Goal: Task Accomplishment & Management: Complete application form

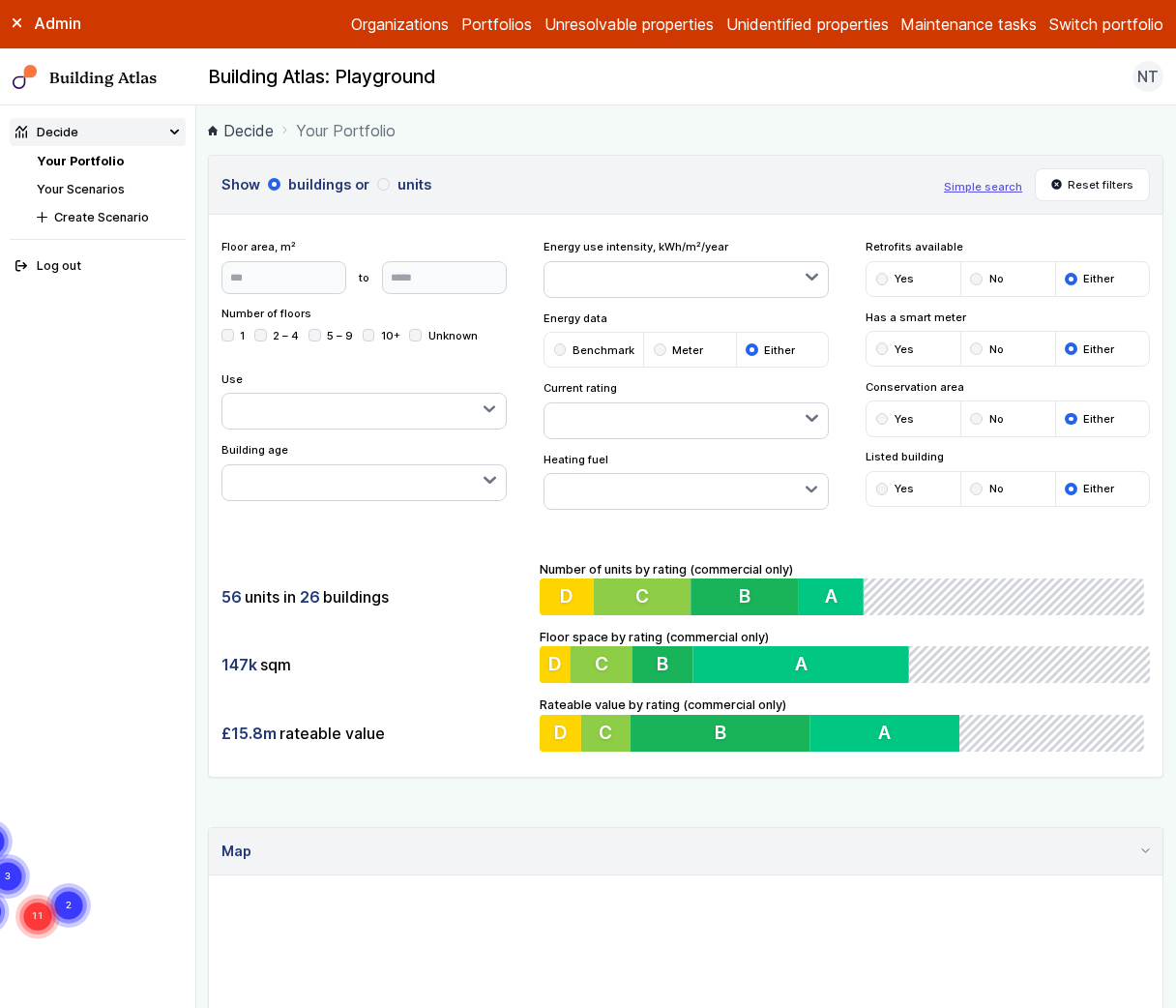
click at [1105, 28] on button "Switch portfolio" at bounding box center [1106, 24] width 114 height 23
click at [0, 0] on button "GP surgeries" at bounding box center [0, 0] width 0 height 0
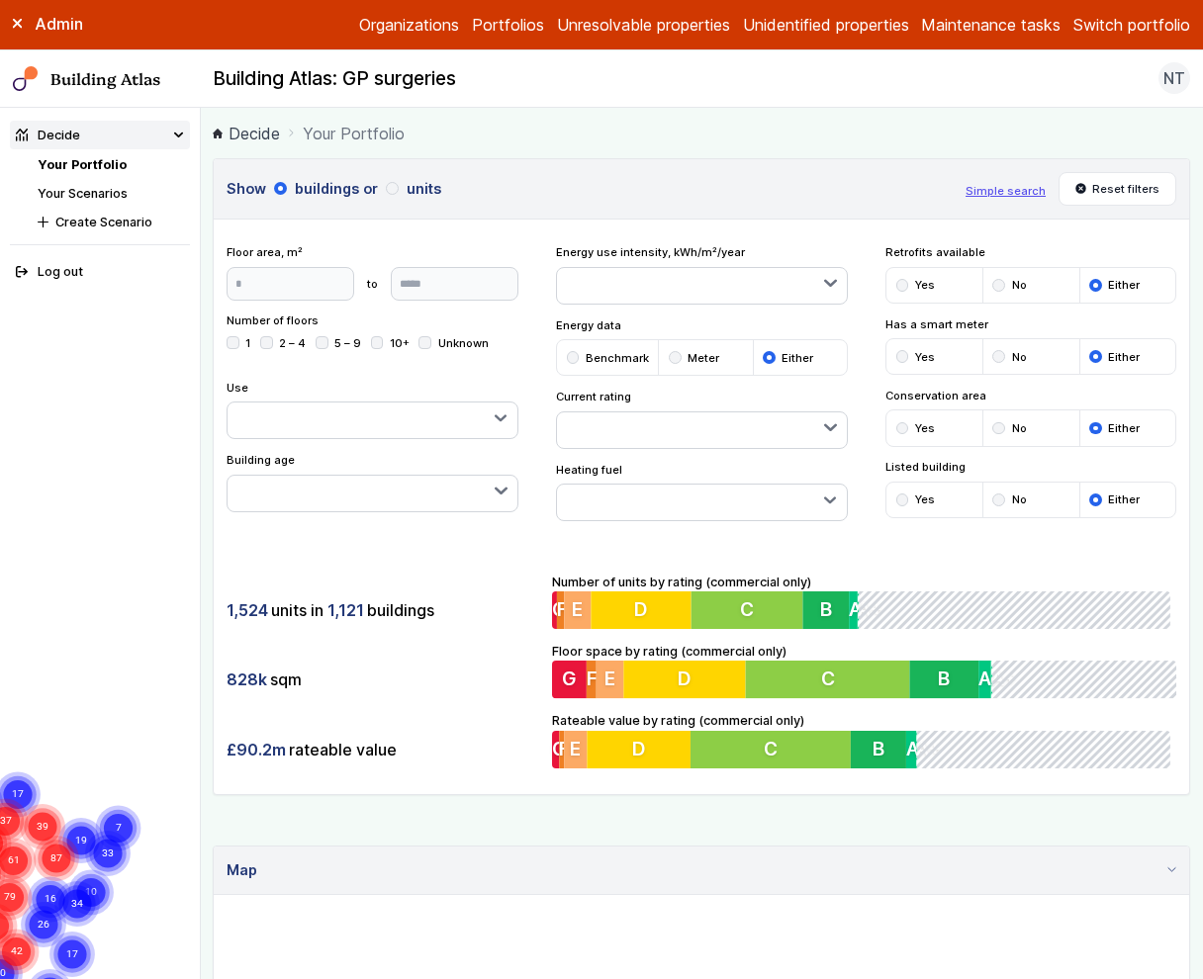
click at [19, 27] on icon at bounding box center [18, 24] width 10 height 10
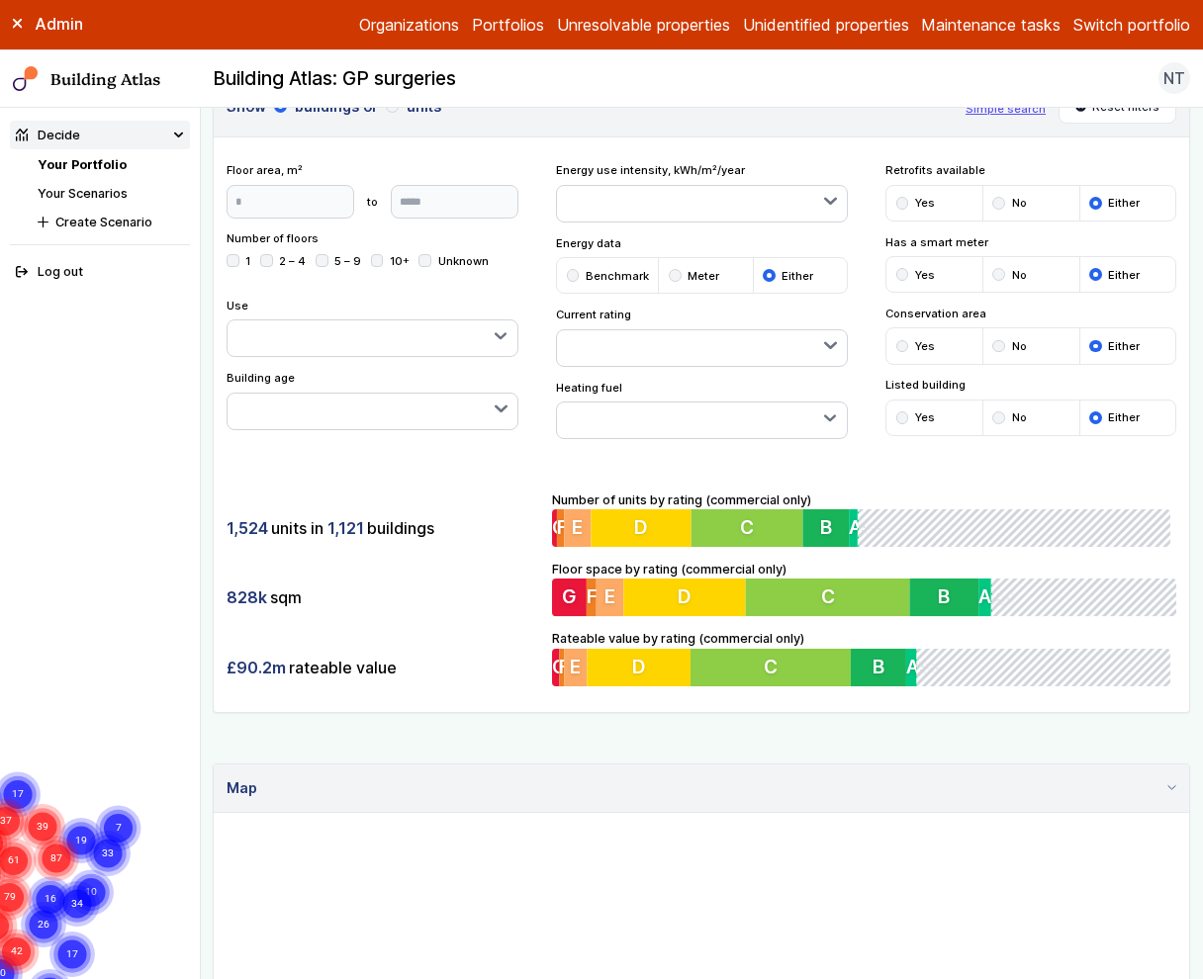
scroll to position [21, 0]
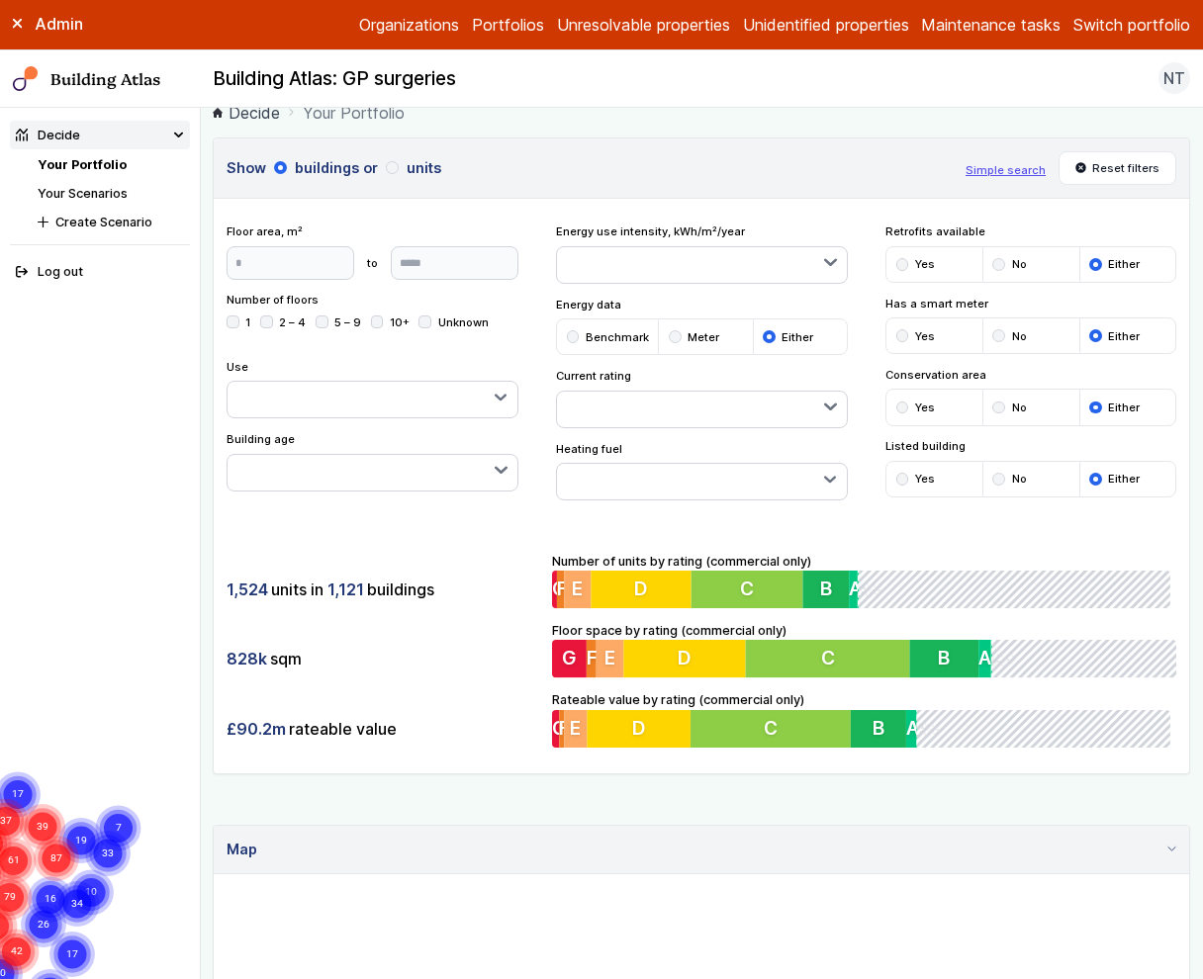
click at [778, 497] on button "button" at bounding box center [701, 482] width 289 height 36
click at [494, 552] on div "1,524 units in 1,121 buildings 828k sqm £90.2m rateable value Number of units b…" at bounding box center [701, 649] width 975 height 247
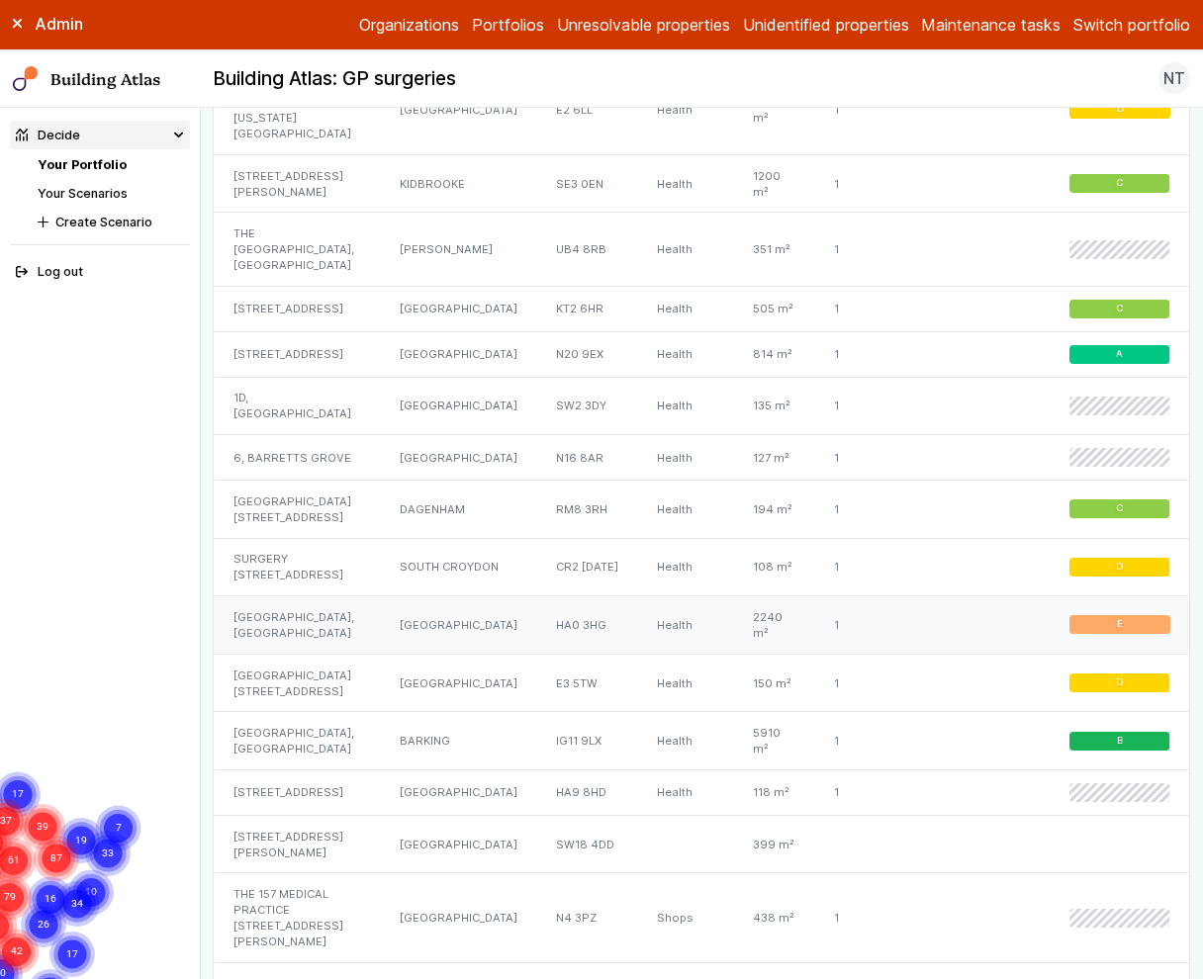
scroll to position [1805, 0]
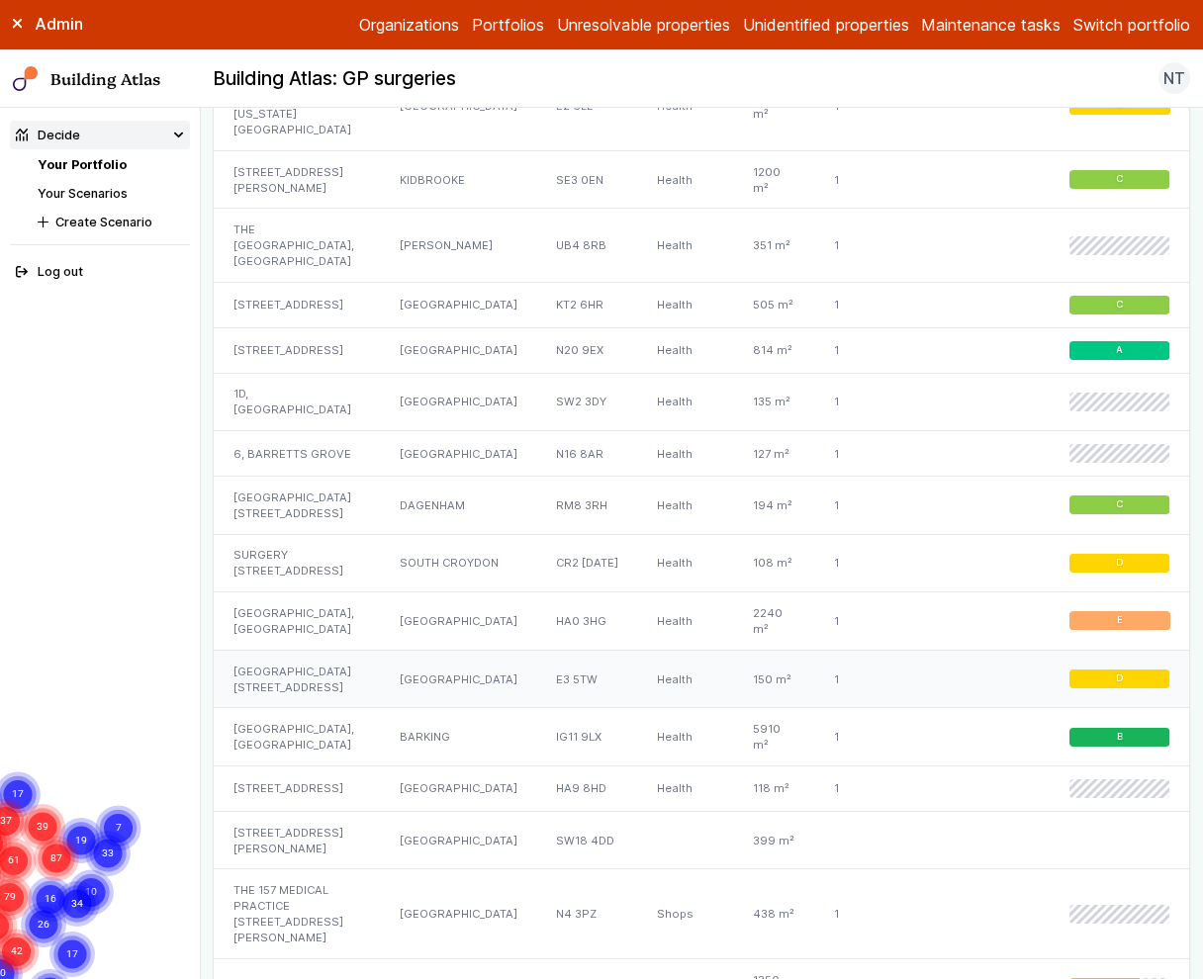
click at [321, 660] on div "[GEOGRAPHIC_DATA][STREET_ADDRESS]" at bounding box center [297, 679] width 167 height 58
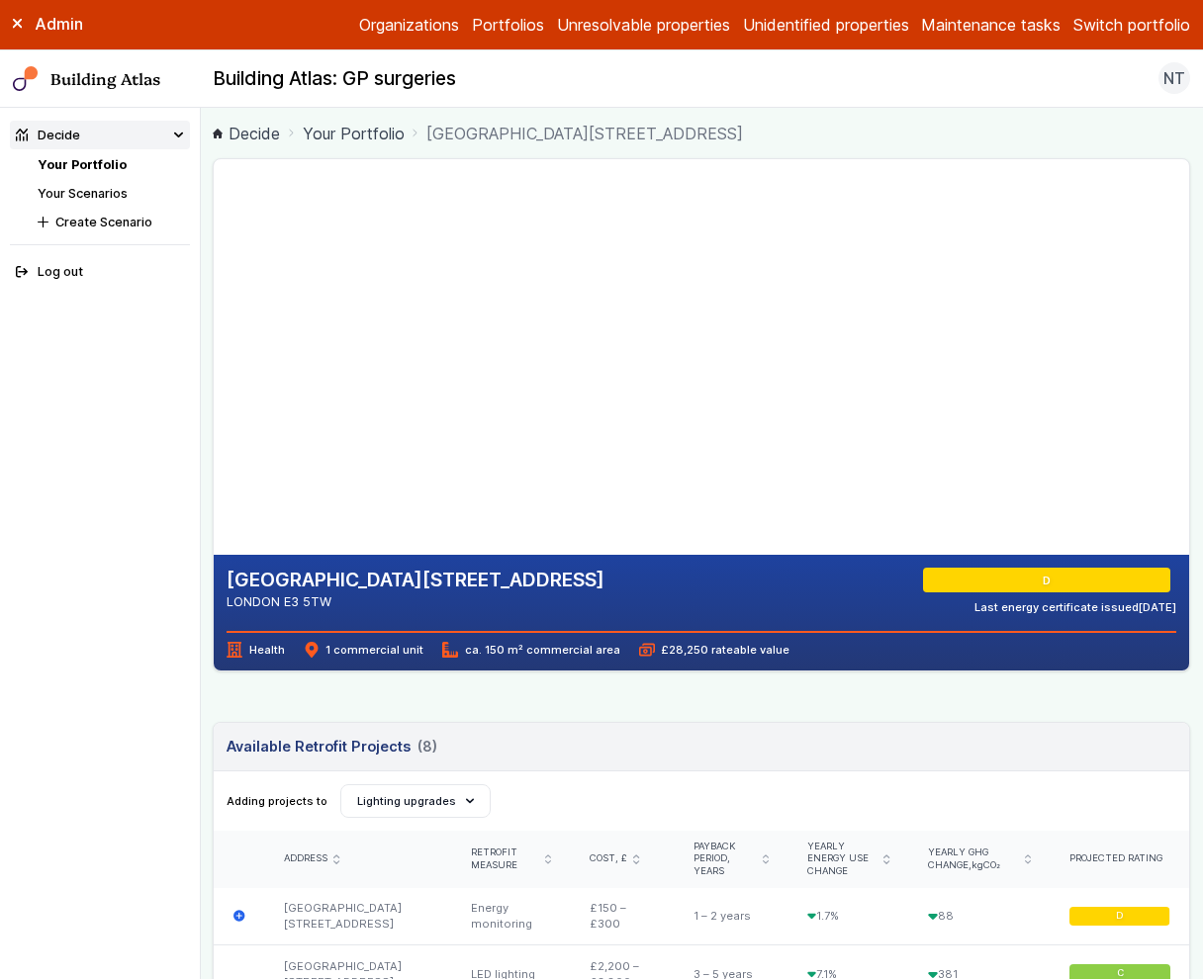
drag, startPoint x: 429, startPoint y: 376, endPoint x: 450, endPoint y: 402, distance: 33.1
click at [214, 402] on gmp-map-3d at bounding box center [214, 357] width 0 height 396
drag, startPoint x: 492, startPoint y: 442, endPoint x: 508, endPoint y: 398, distance: 47.2
click at [214, 398] on gmp-map-3d at bounding box center [214, 357] width 0 height 396
click at [260, 655] on span "Health" at bounding box center [255, 650] width 57 height 16
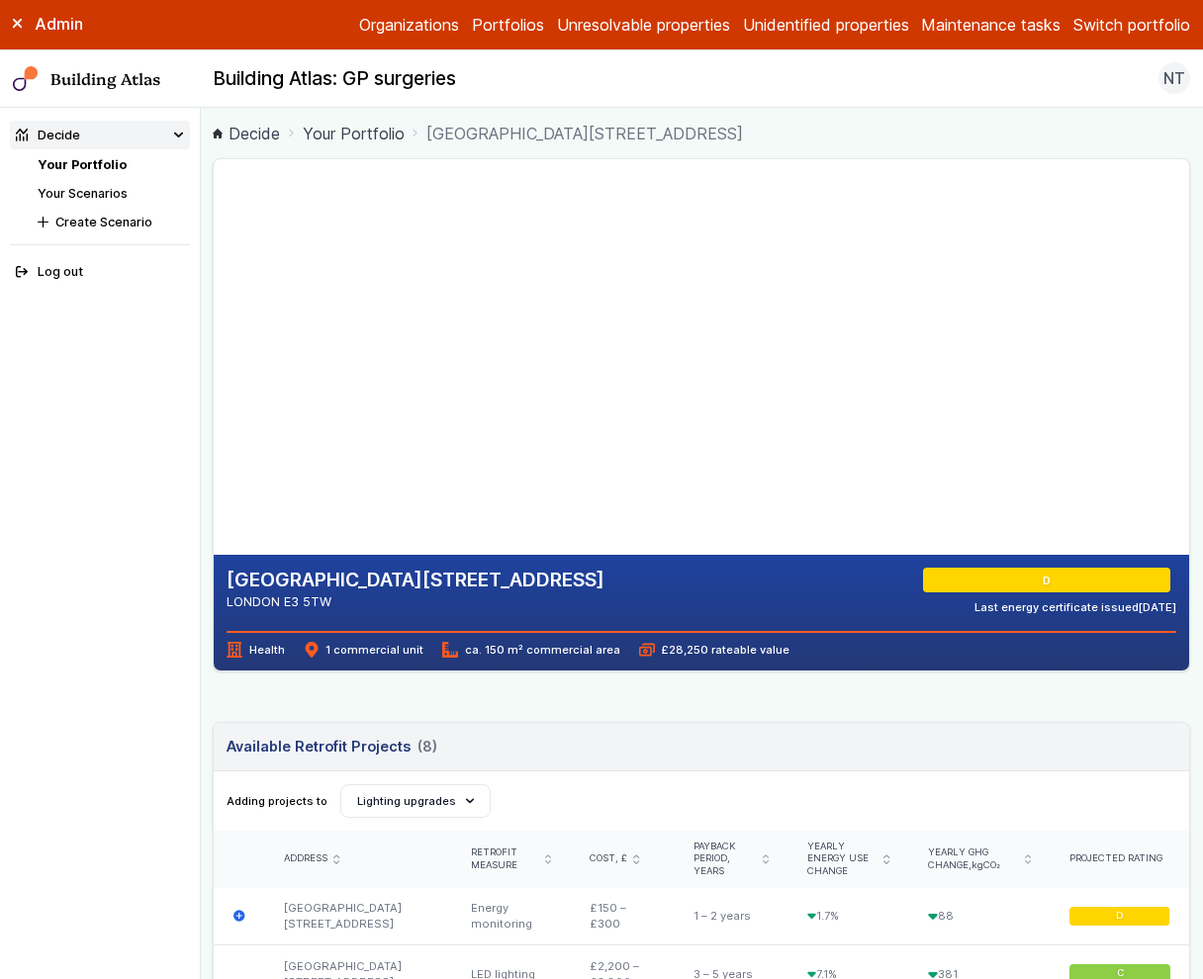
click at [260, 655] on span "Health" at bounding box center [255, 650] width 57 height 16
click at [380, 657] on span "1 commercial unit" at bounding box center [364, 650] width 120 height 16
click at [366, 646] on span "1 commercial unit" at bounding box center [364, 650] width 120 height 16
drag, startPoint x: 452, startPoint y: 644, endPoint x: 558, endPoint y: 644, distance: 105.9
click at [536, 644] on span "ca. 150 m² commercial area" at bounding box center [530, 650] width 177 height 16
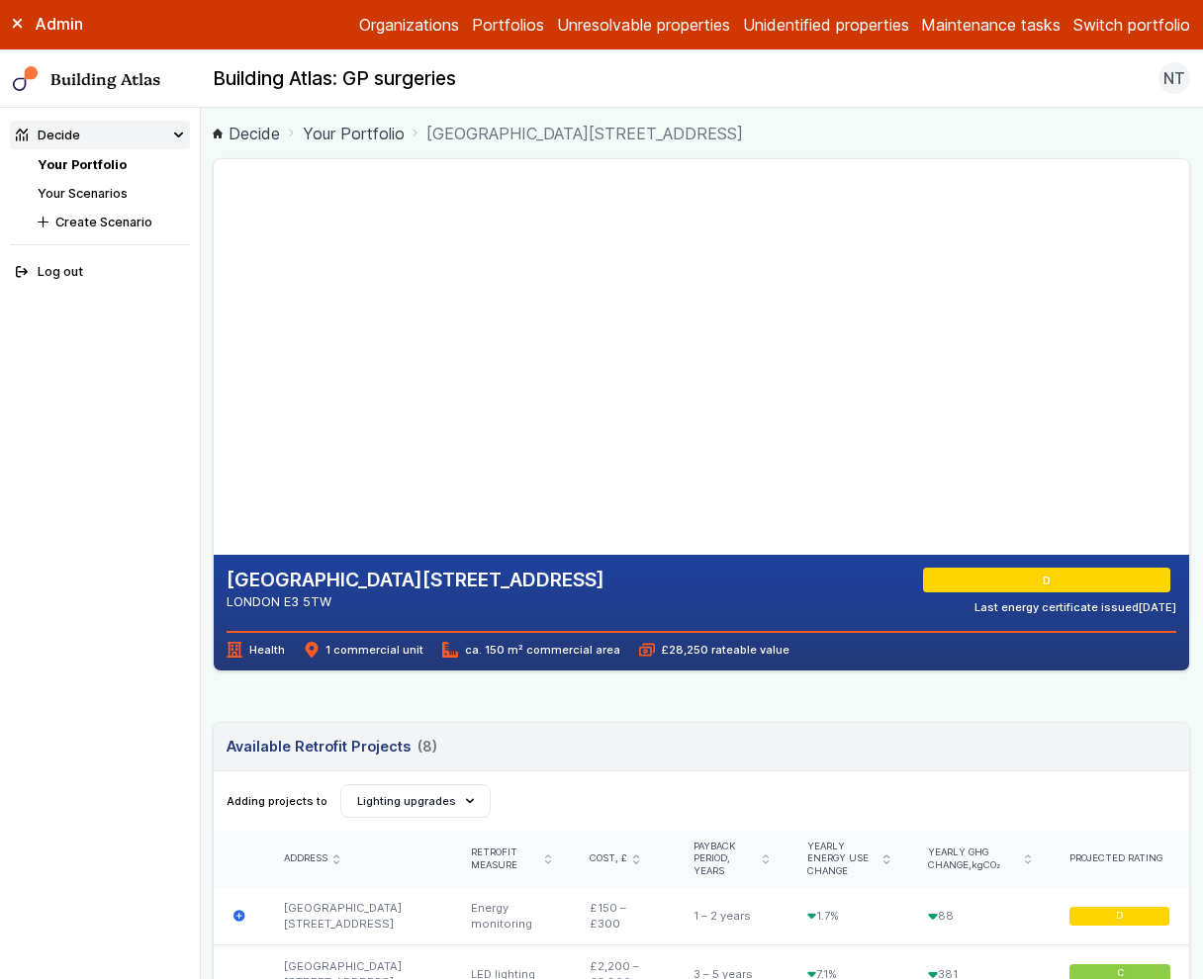
click at [567, 662] on div "[GEOGRAPHIC_DATA][STREET_ADDRESS] LONDON E3 5TW D Last energy certificate issue…" at bounding box center [701, 613] width 975 height 116
click at [679, 652] on span "£28,250 rateable value" at bounding box center [714, 650] width 150 height 16
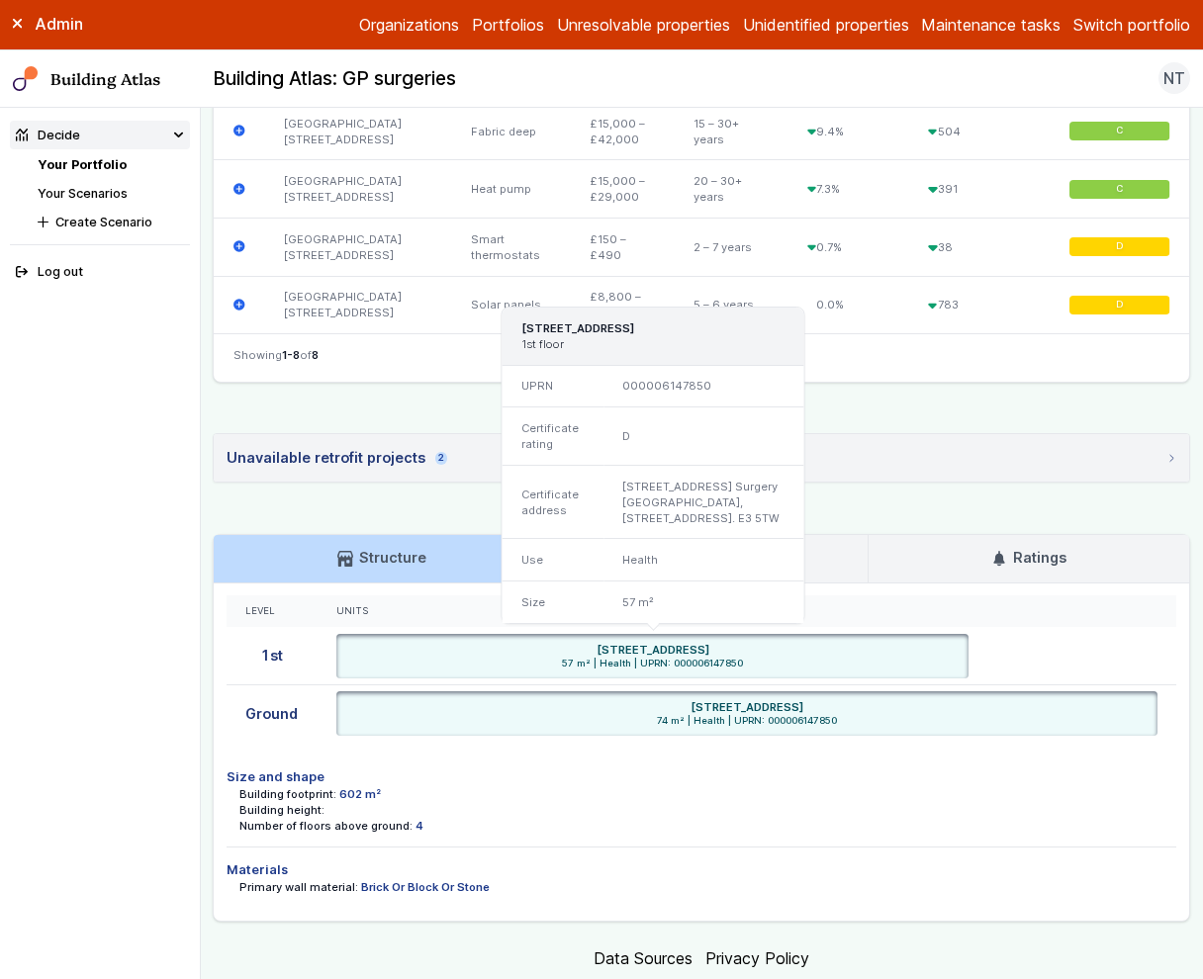
scroll to position [1059, 0]
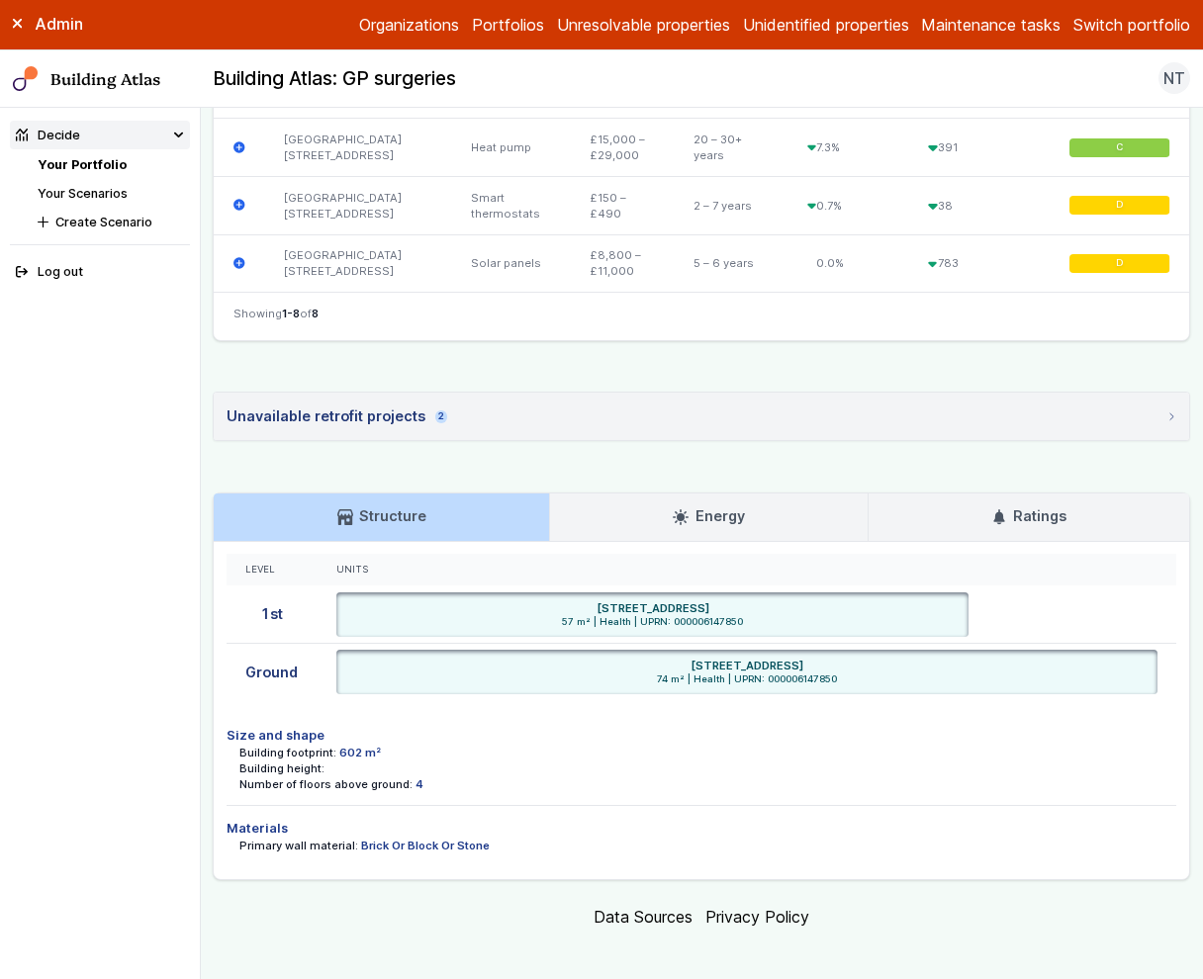
click at [578, 494] on link "Energy" at bounding box center [709, 517] width 318 height 47
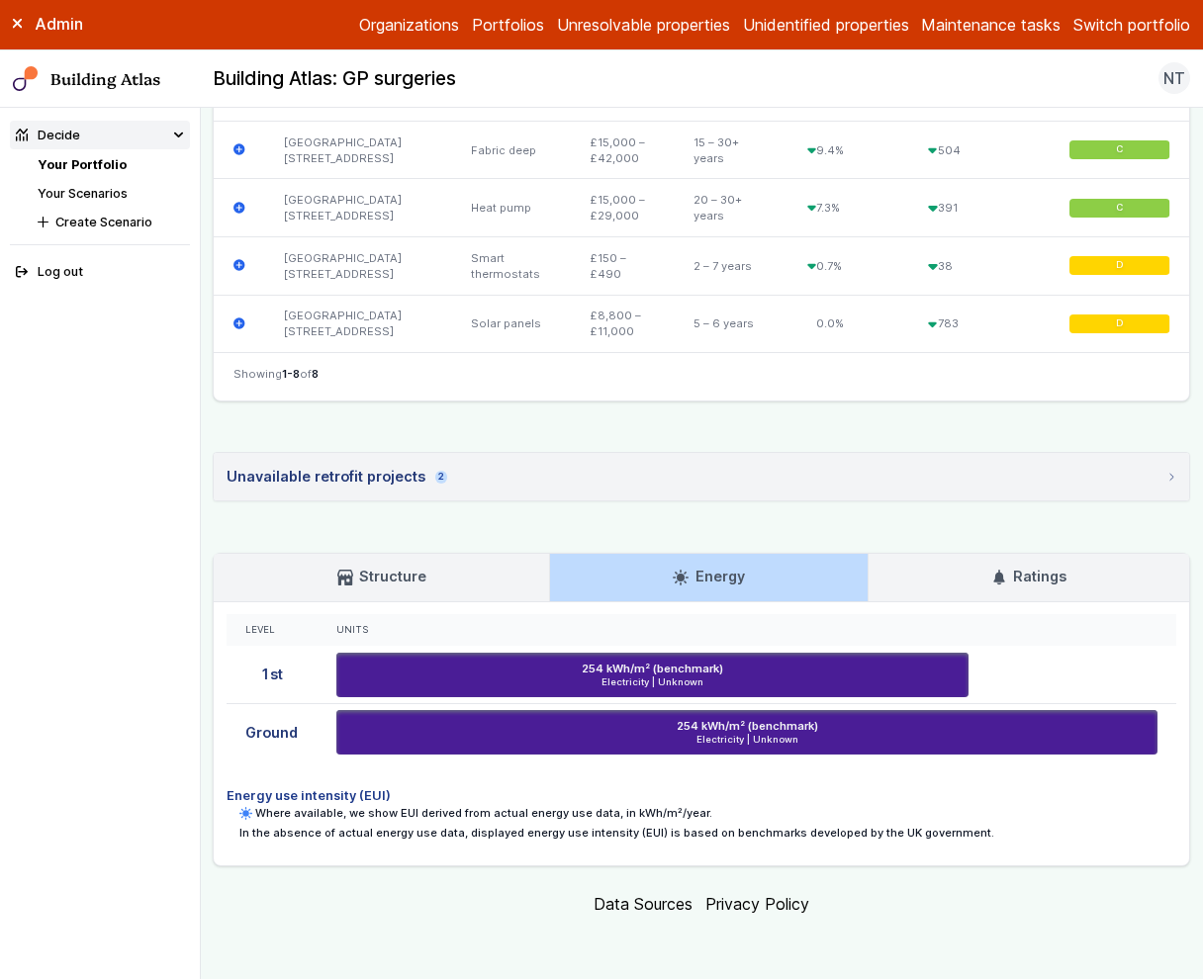
scroll to position [984, 0]
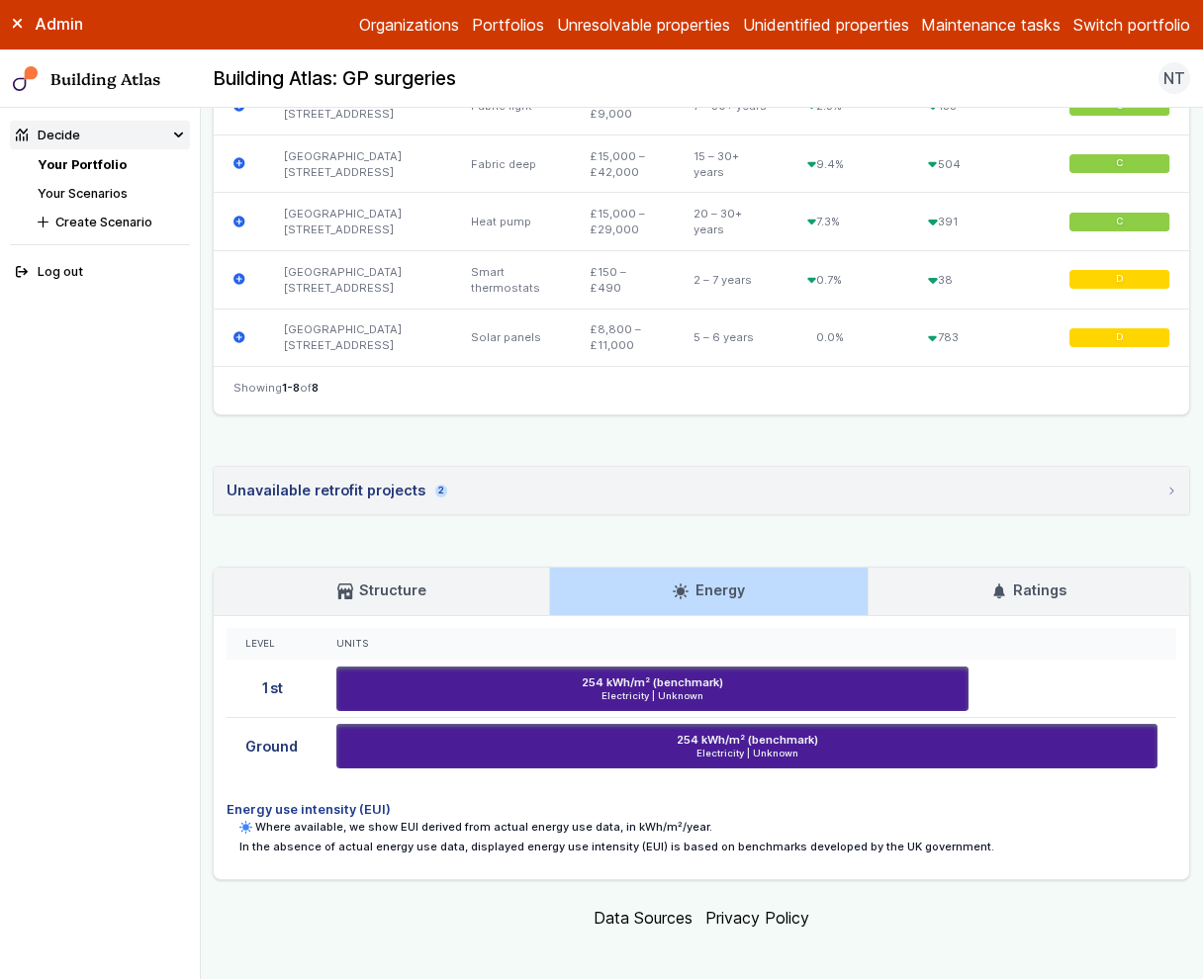
click at [1047, 585] on h3 "Ratings" at bounding box center [1028, 591] width 75 height 22
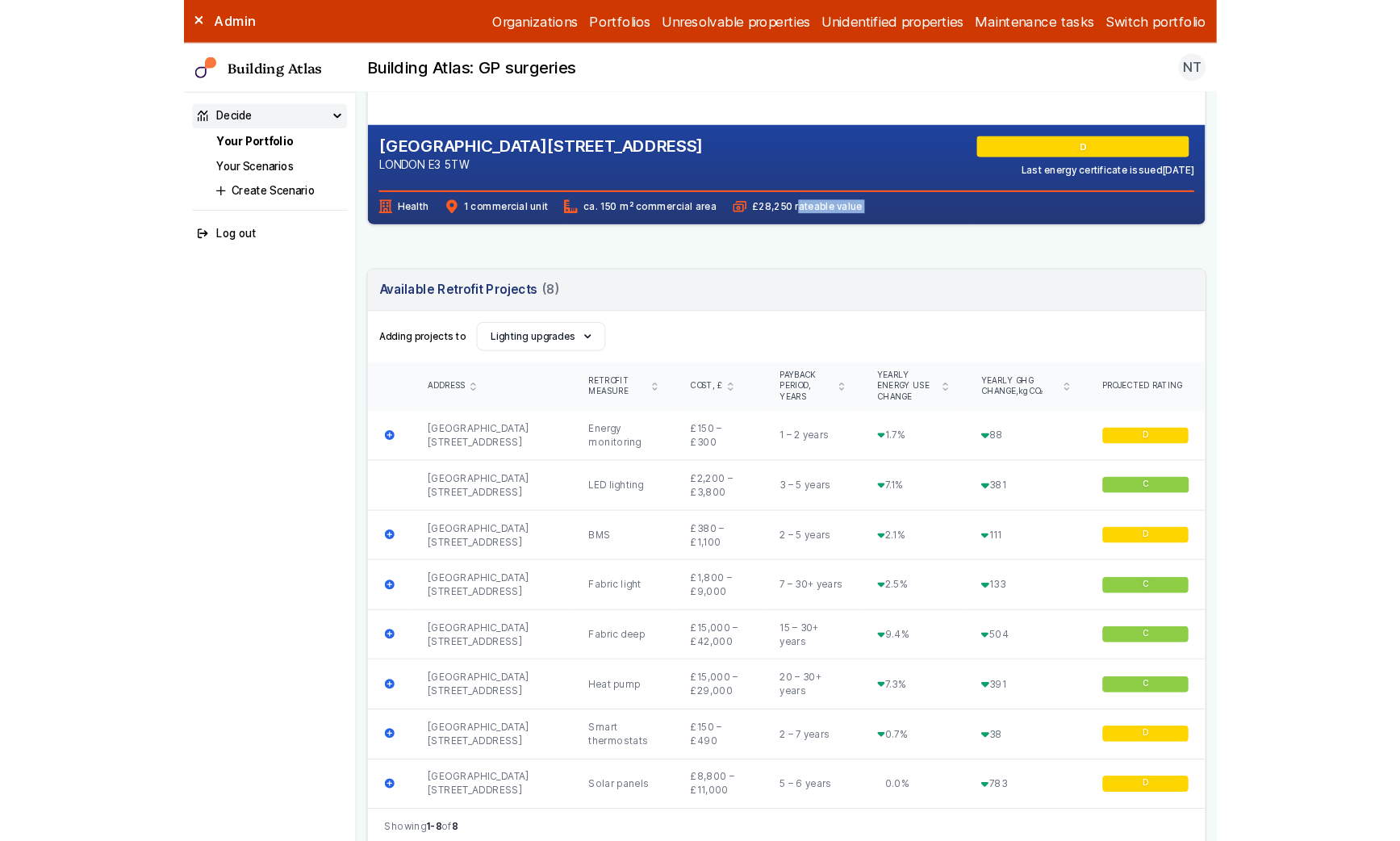
scroll to position [339, 0]
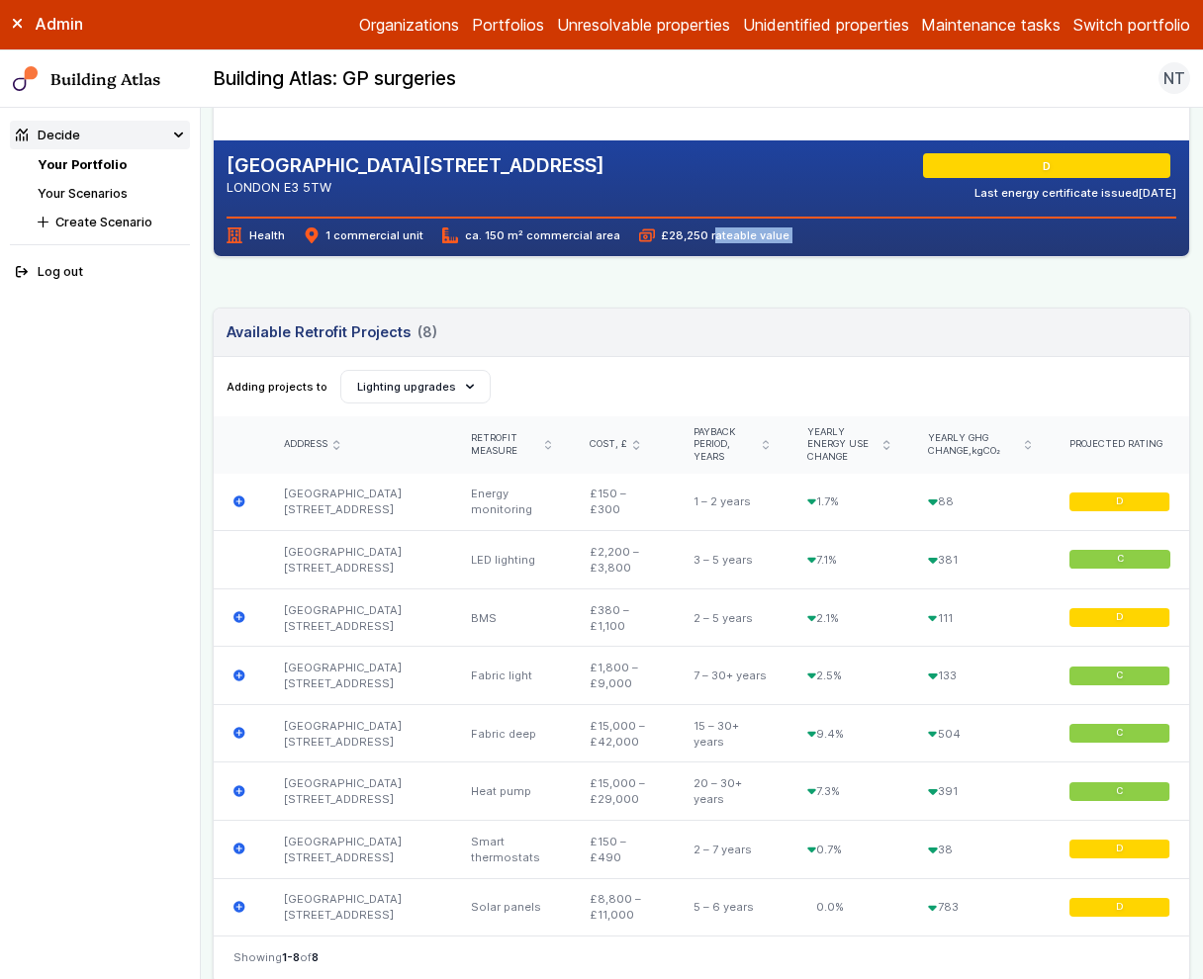
click at [115, 195] on link "Your Scenarios" at bounding box center [83, 193] width 90 height 15
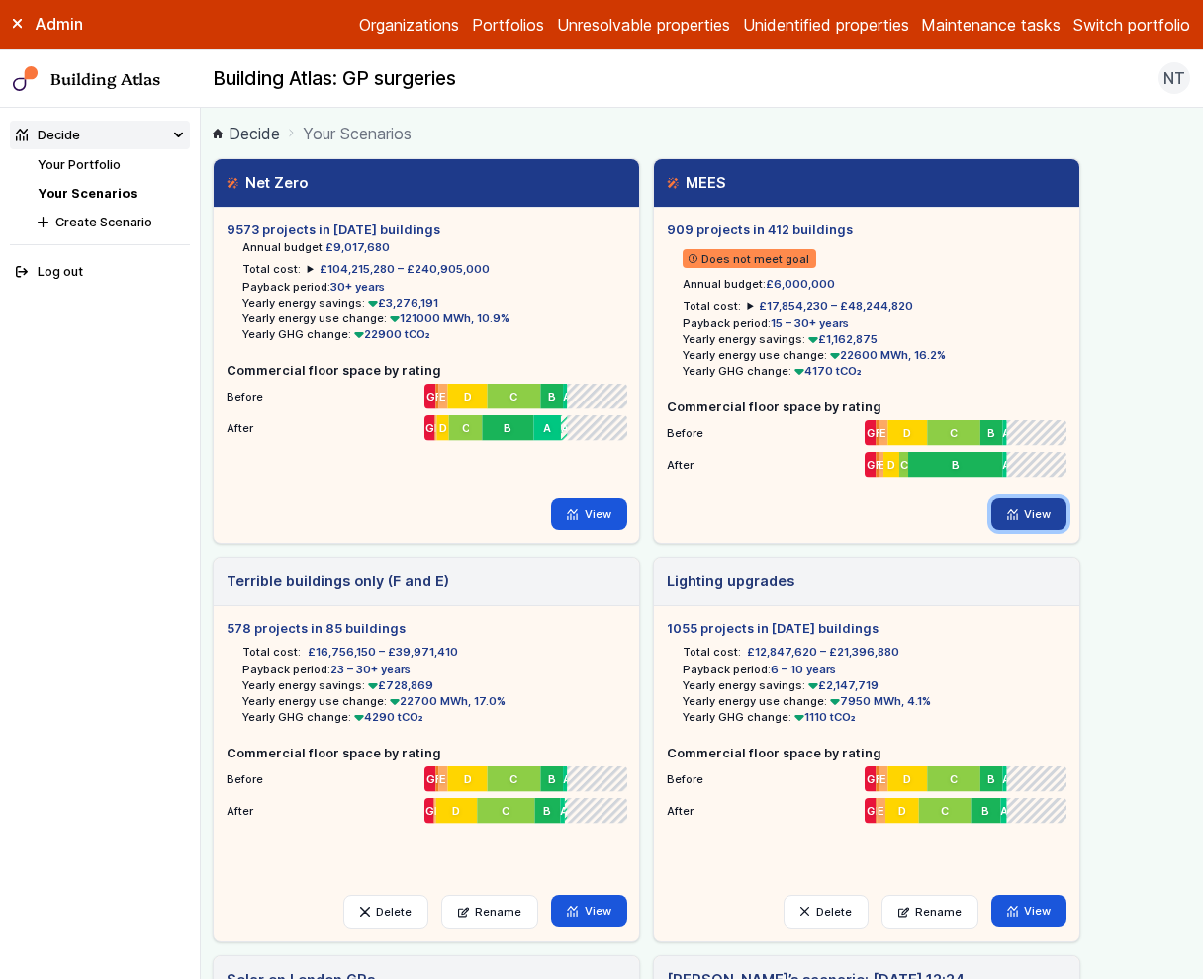
click at [1010, 519] on link "View" at bounding box center [1029, 515] width 76 height 32
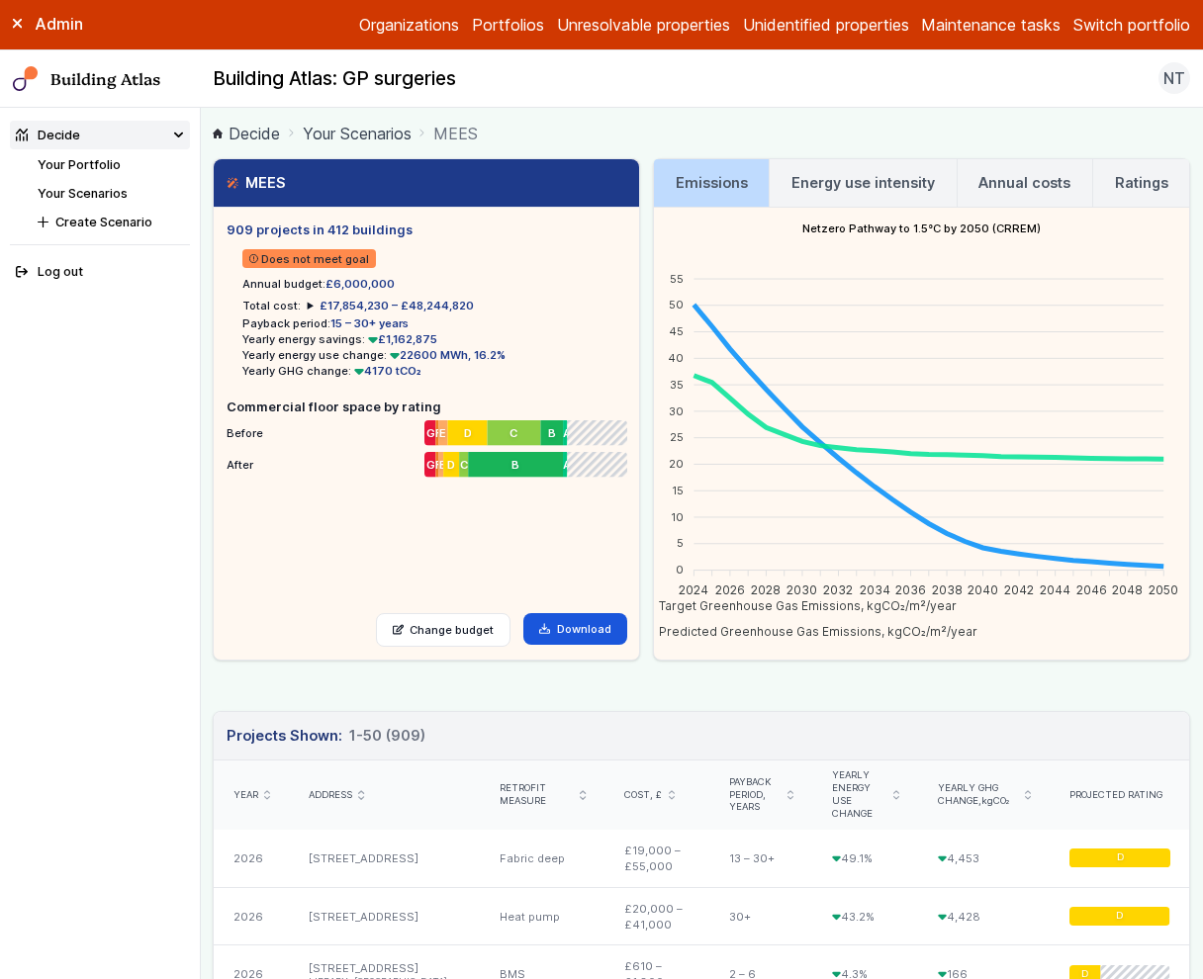
click at [308, 307] on summary "£17,854,230 – £48,244,820" at bounding box center [391, 306] width 166 height 16
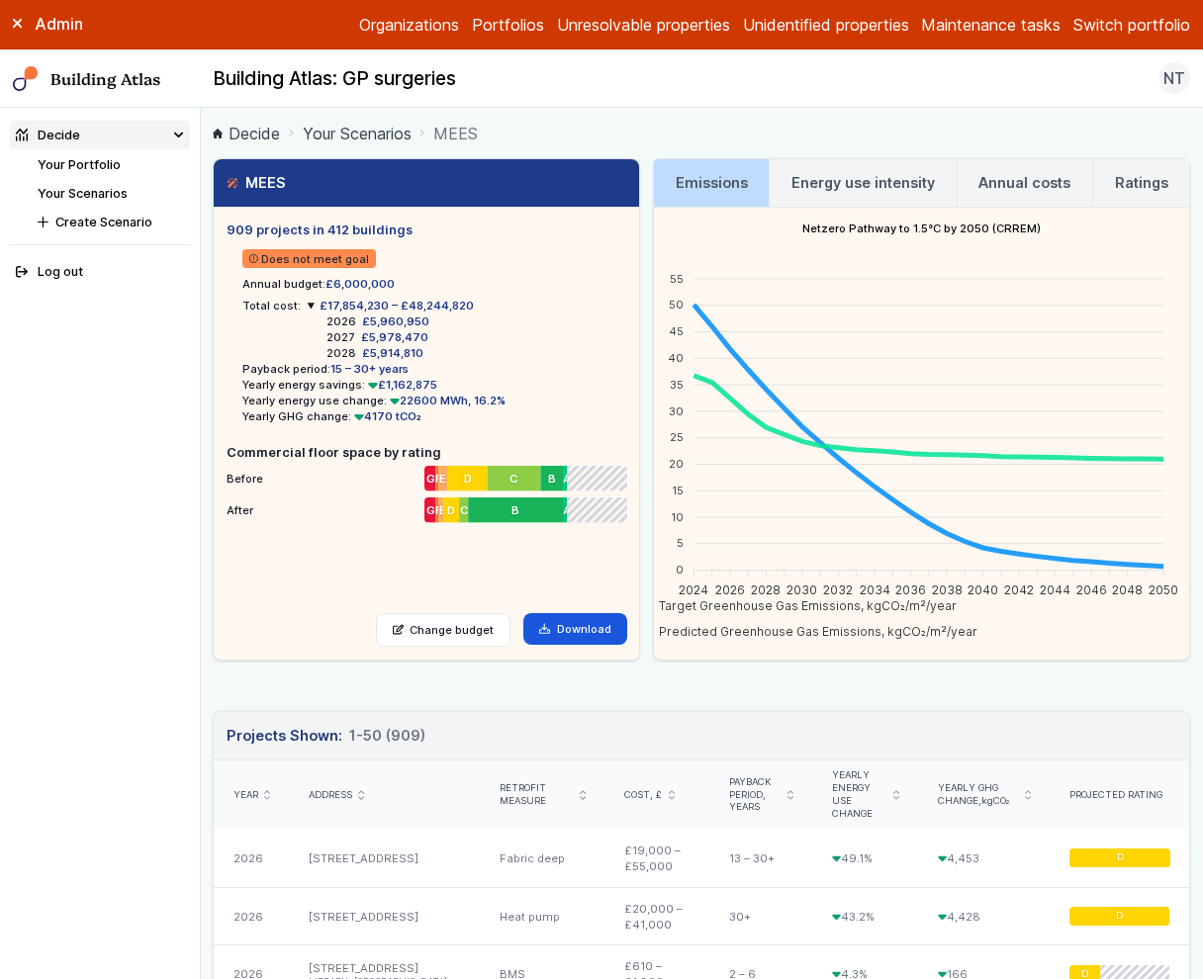
click at [850, 173] on h3 "Energy use intensity" at bounding box center [862, 183] width 143 height 22
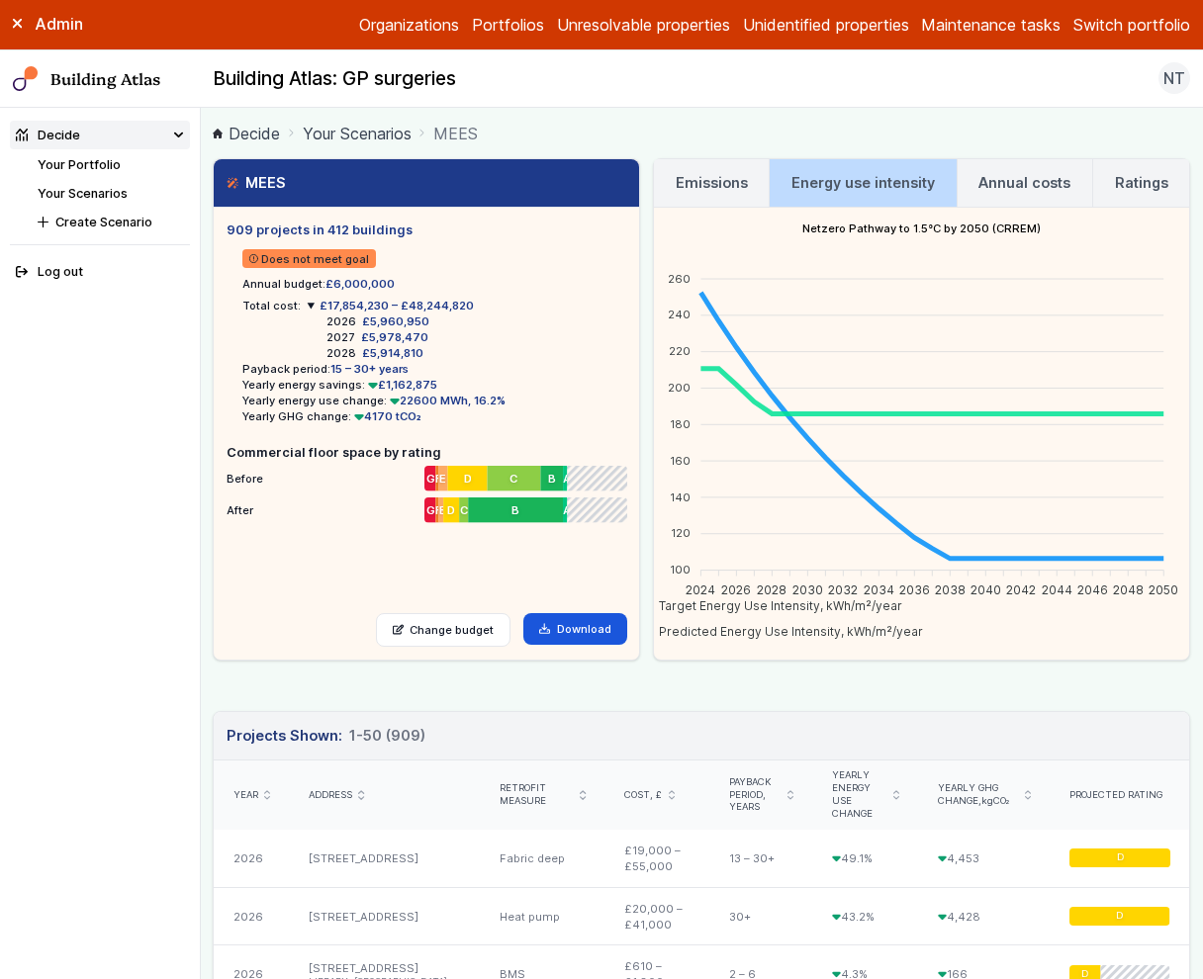
click at [1025, 187] on h3 "Annual costs" at bounding box center [1024, 183] width 92 height 22
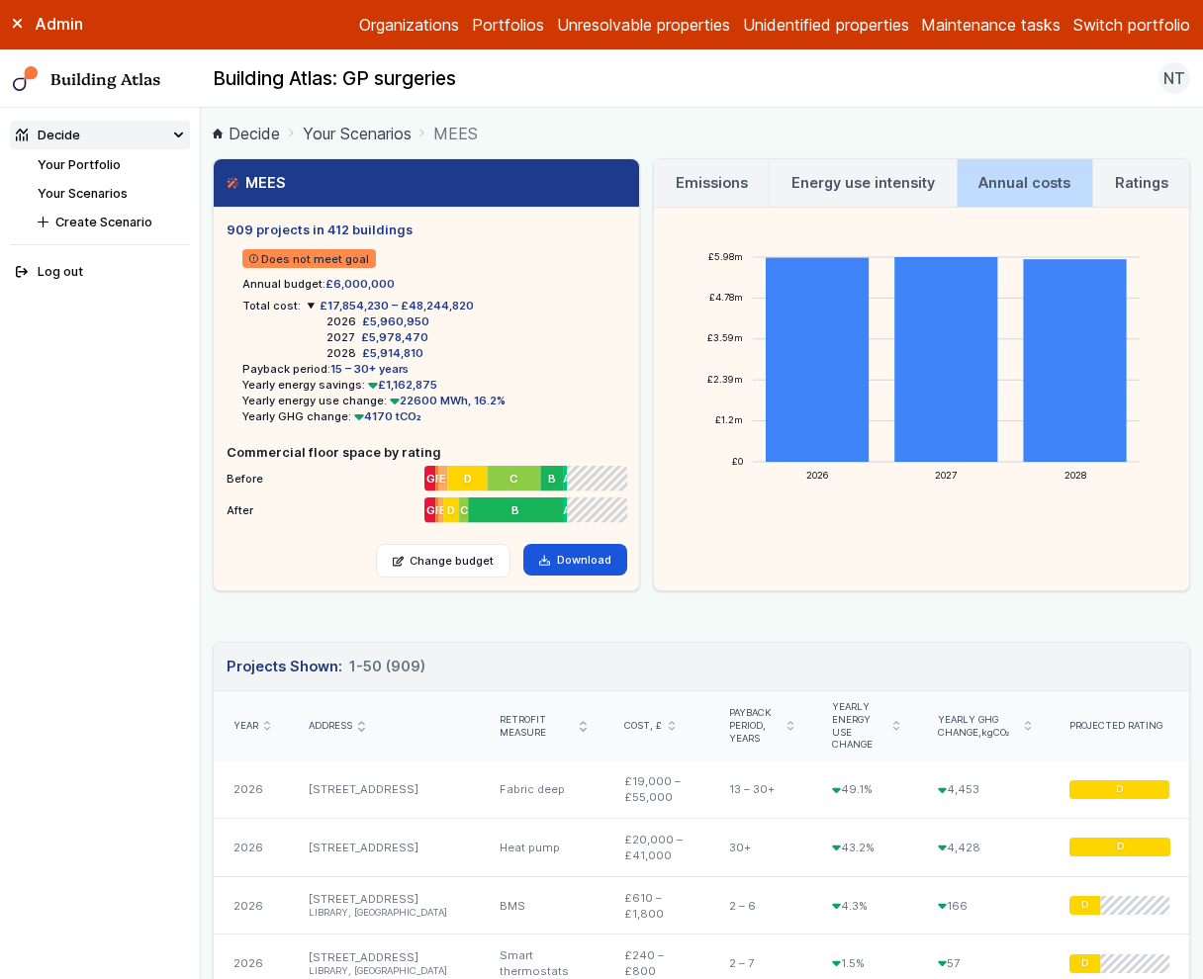
click at [1145, 172] on h3 "Ratings" at bounding box center [1141, 183] width 53 height 22
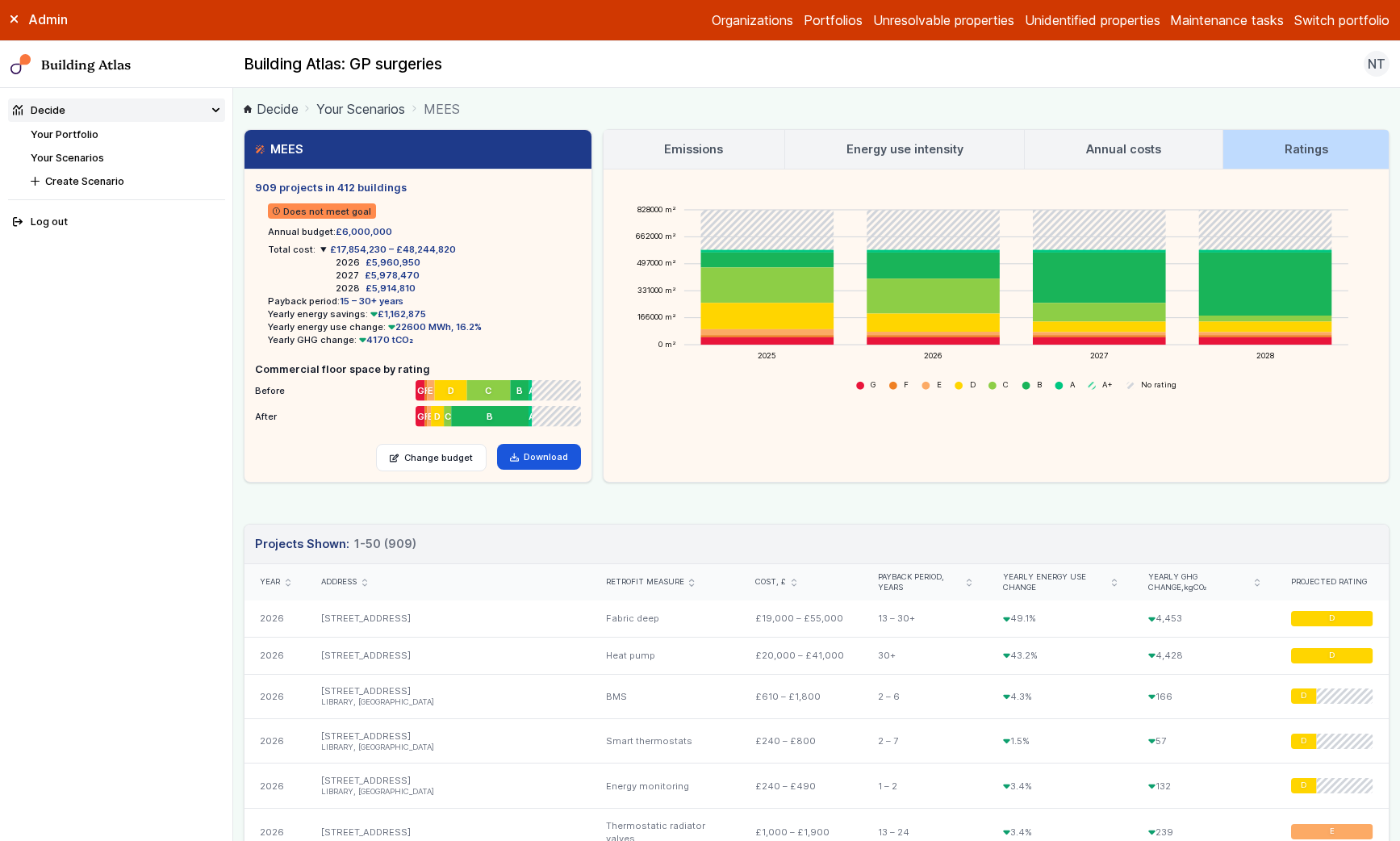
click at [11, 21] on icon at bounding box center [15, 20] width 8 height 8
click at [1358, 9] on div "Admin Organizations Portfolios Unresolvable properties Unidentified properties …" at bounding box center [700, 20] width 1400 height 41
click at [1354, 22] on button "Switch portfolio" at bounding box center [1342, 20] width 95 height 20
click at [0, 0] on button "Westminster LA" at bounding box center [0, 0] width 0 height 0
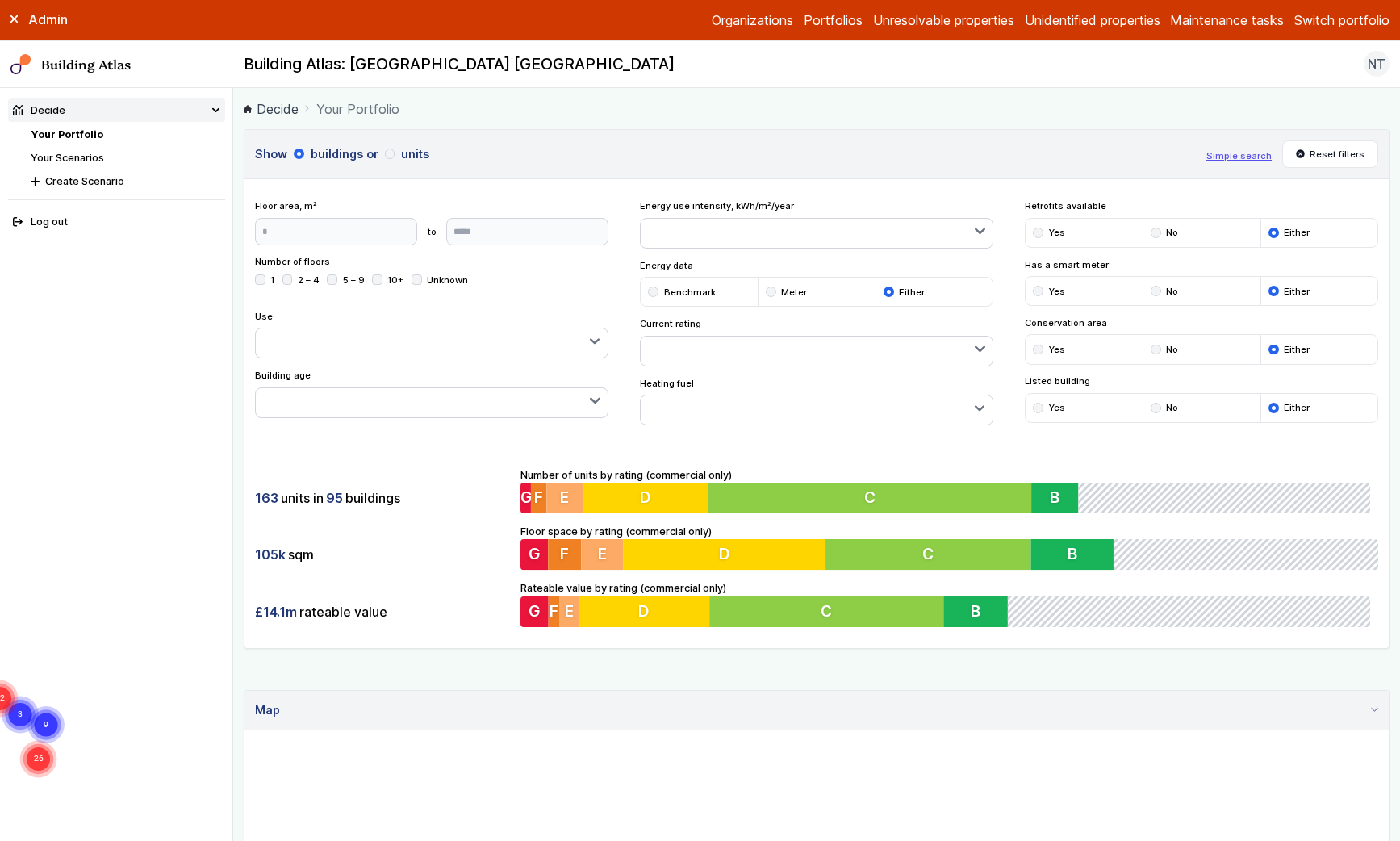
click at [72, 155] on link "Your Scenarios" at bounding box center [68, 157] width 73 height 12
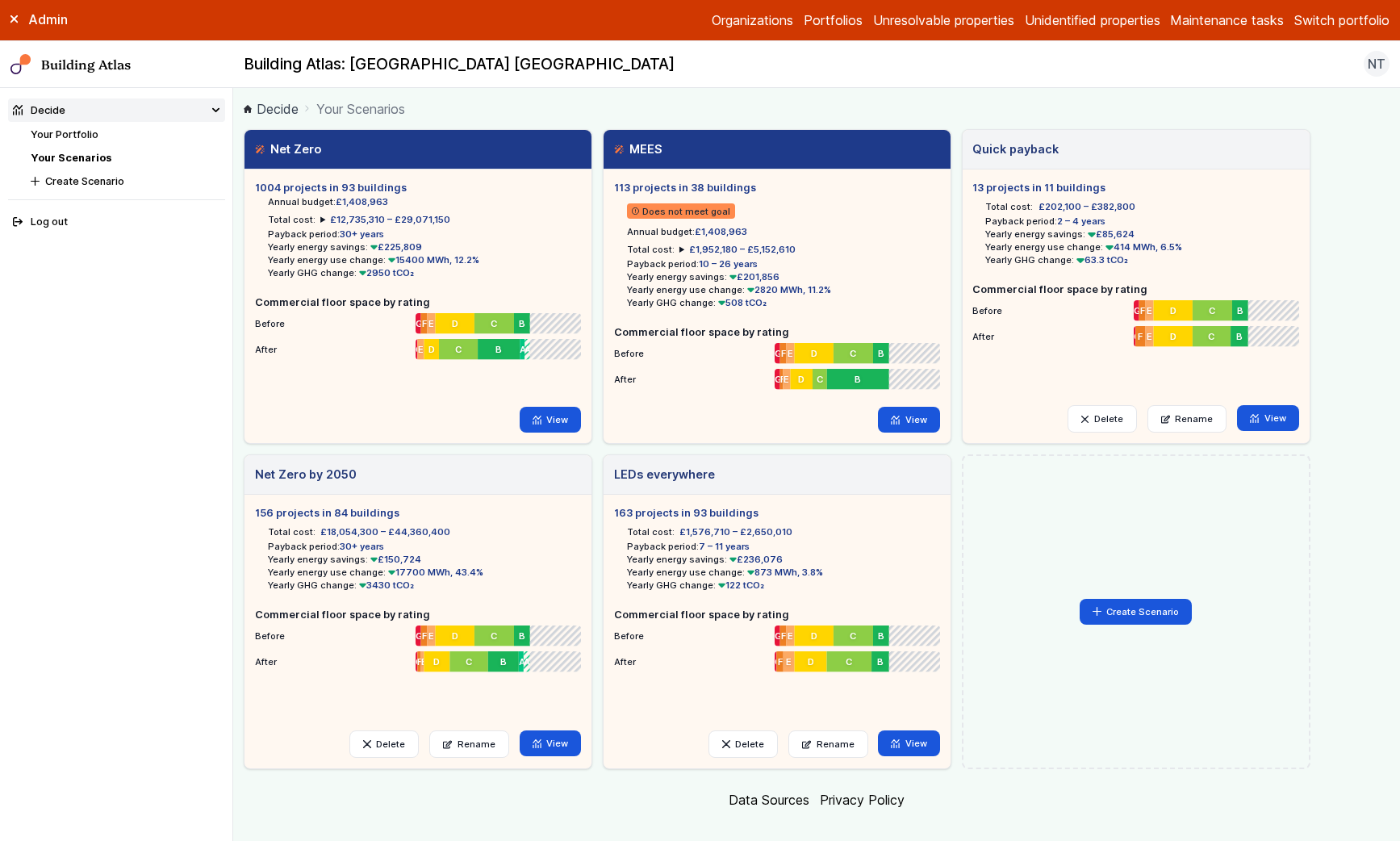
click at [762, 30] on div "Admin Organizations Portfolios Unresolvable properties Unidentified properties …" at bounding box center [700, 20] width 1400 height 41
click at [762, 23] on link "Organizations" at bounding box center [753, 20] width 82 height 20
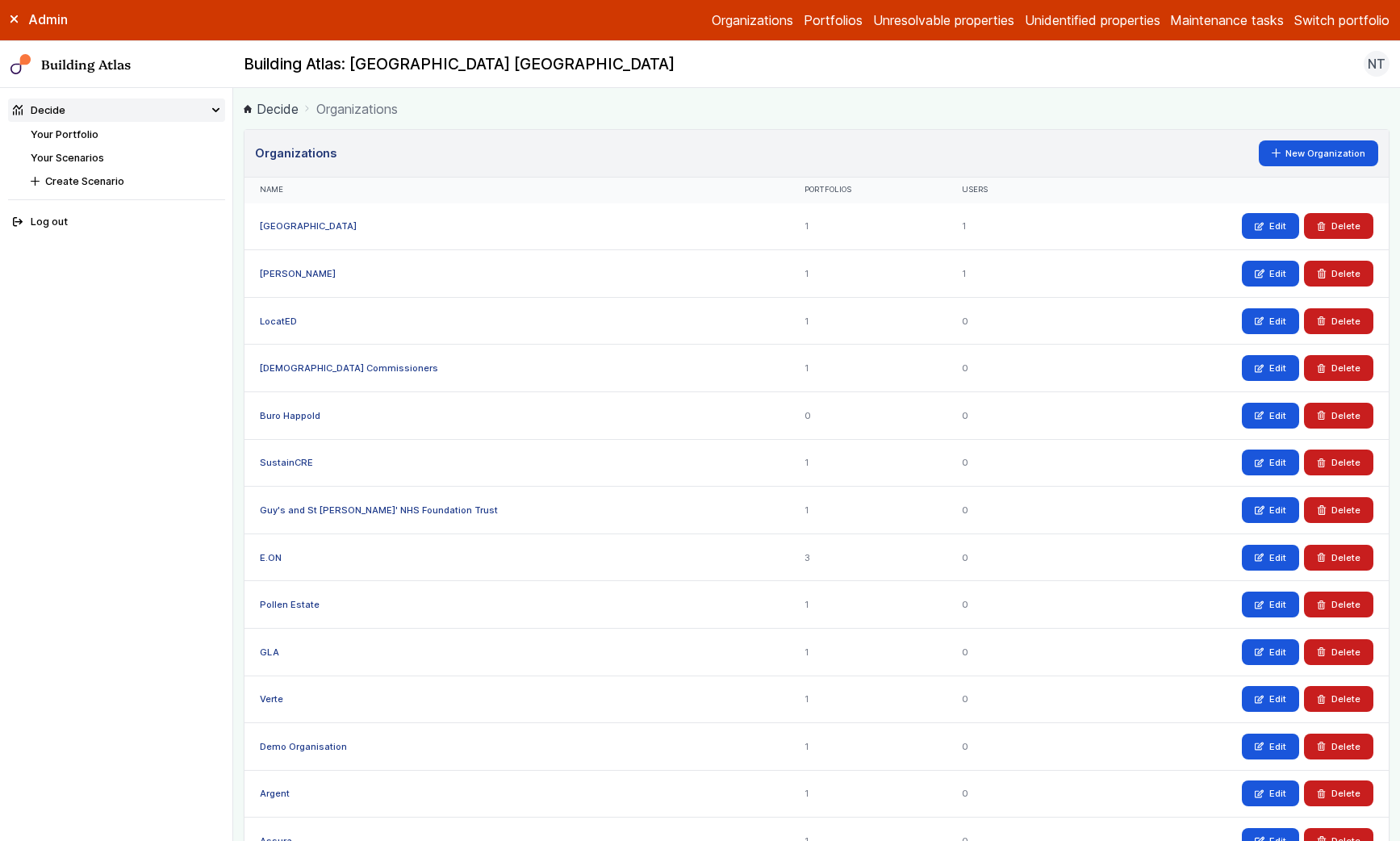
click at [280, 227] on link "[GEOGRAPHIC_DATA]" at bounding box center [308, 226] width 97 height 11
click at [1300, 148] on link "New Organization" at bounding box center [1318, 153] width 120 height 26
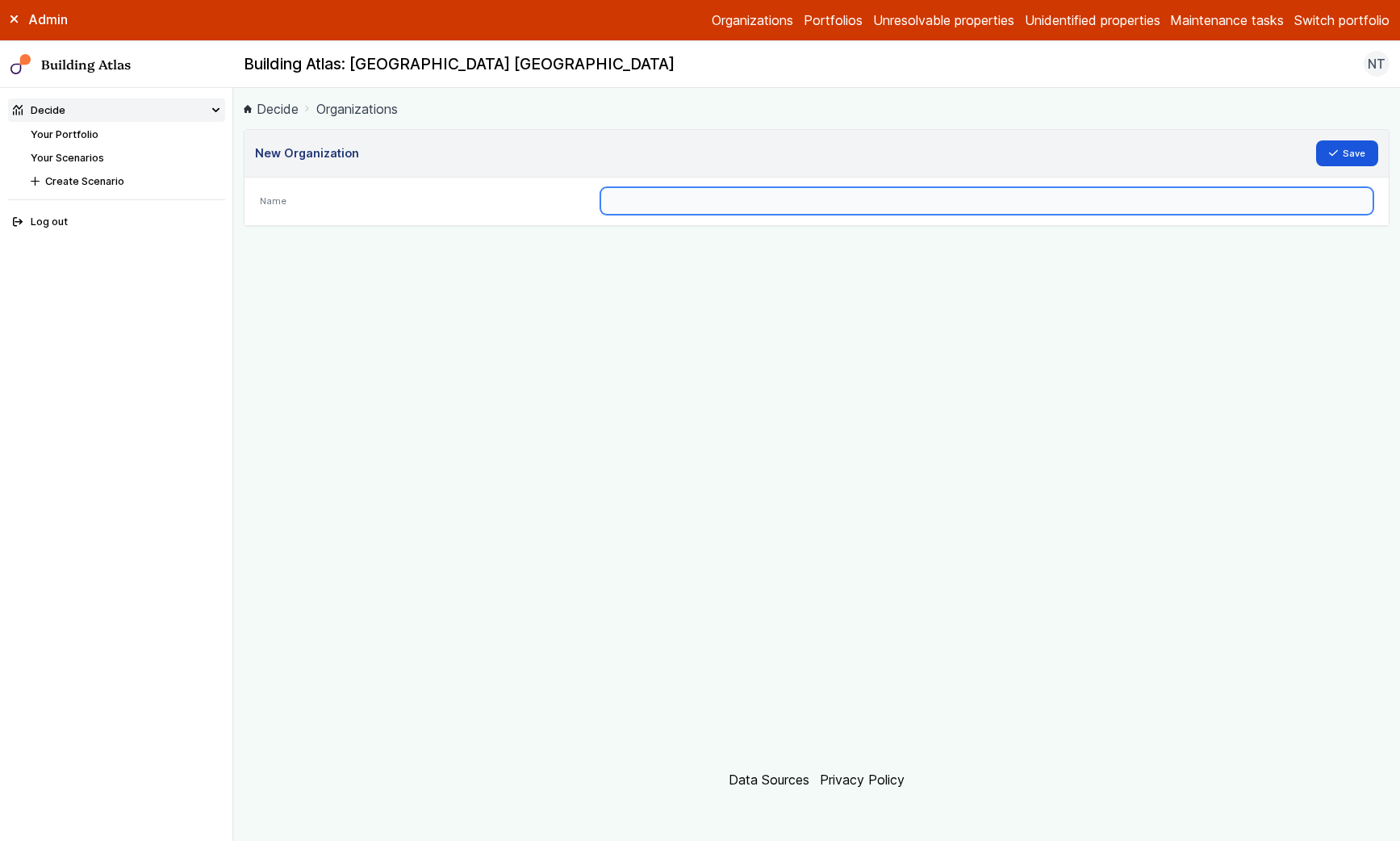
click at [801, 204] on input "text" at bounding box center [987, 201] width 773 height 28
type input "***"
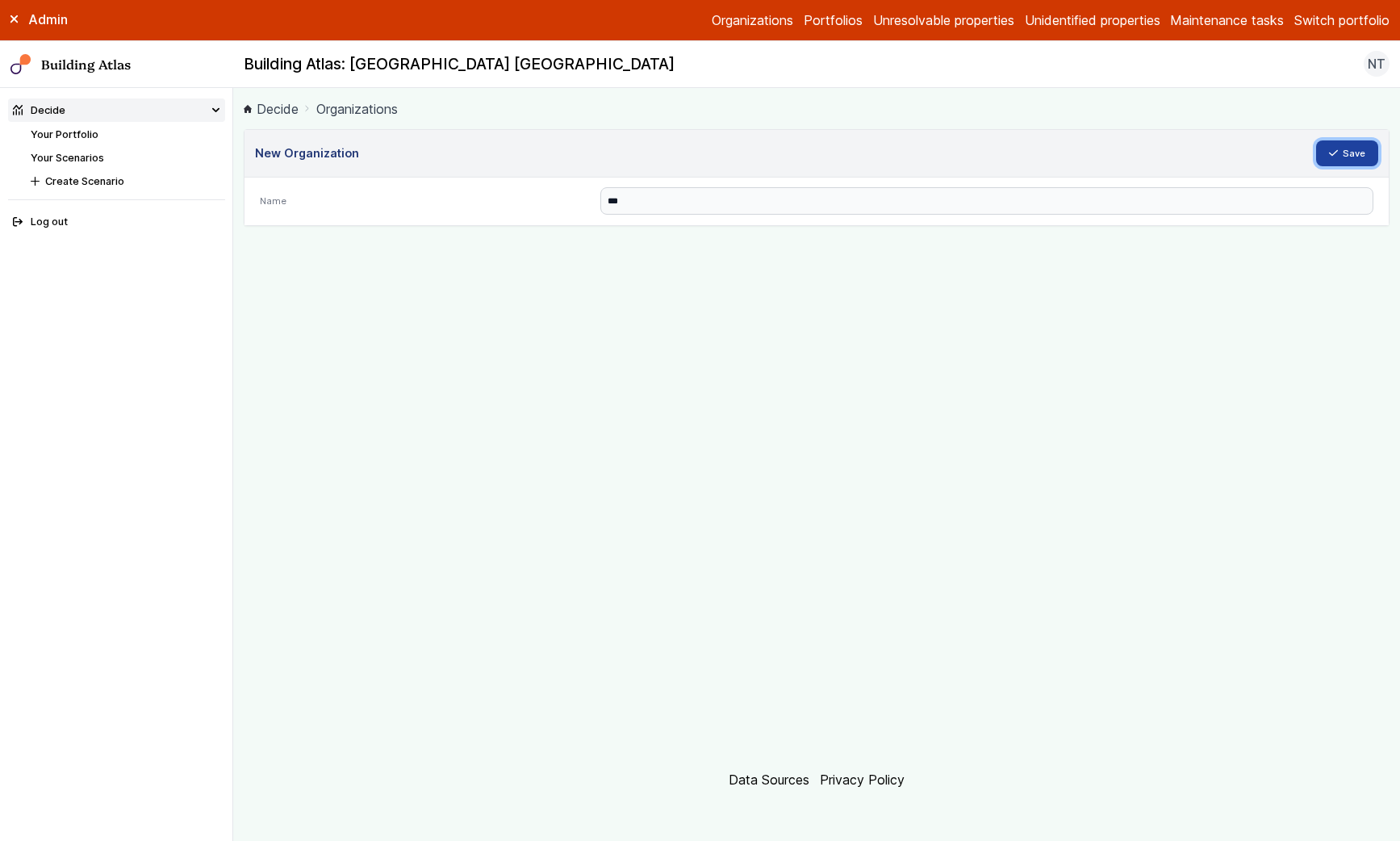
click at [1331, 149] on icon "submit" at bounding box center [1333, 153] width 9 height 9
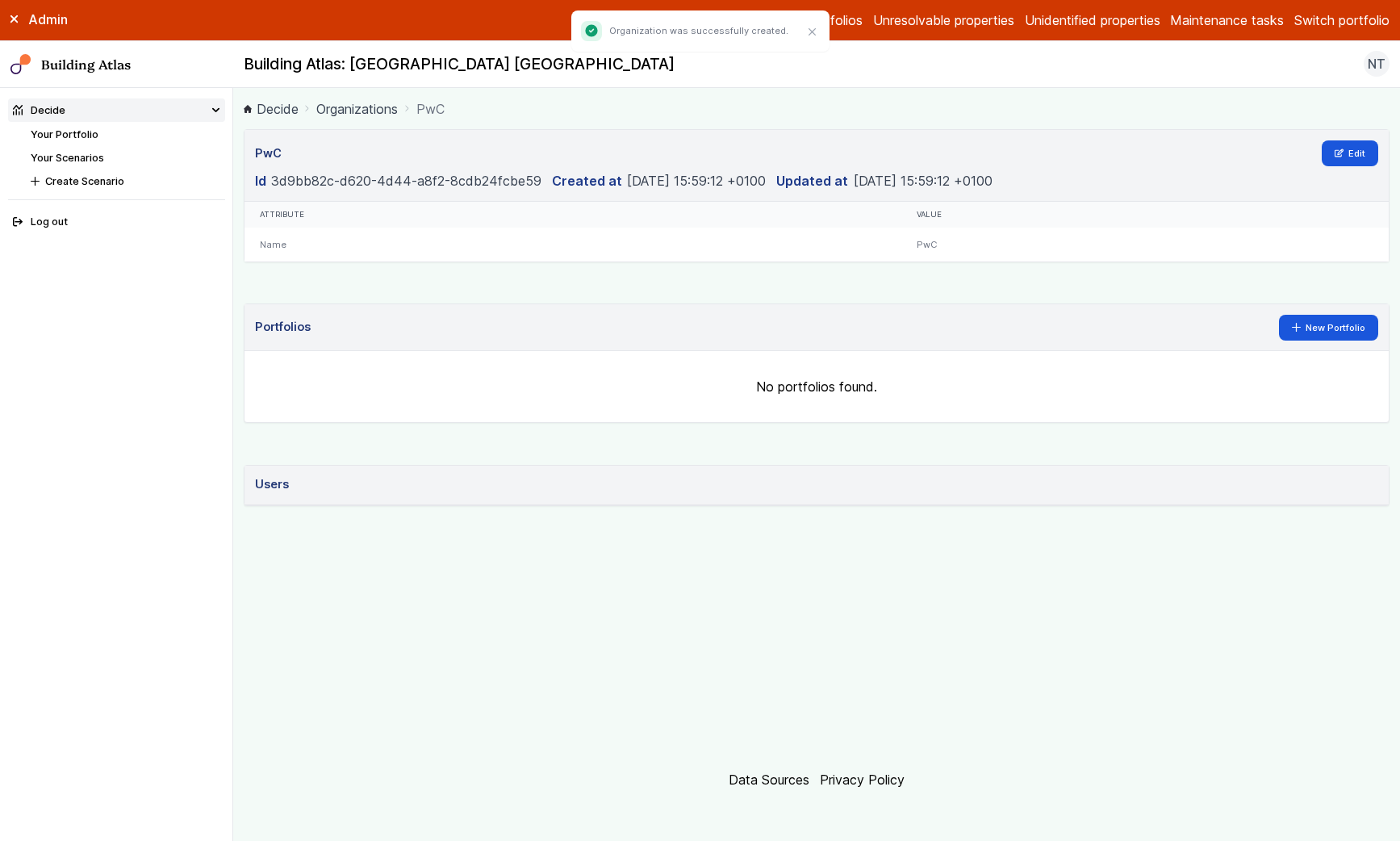
click at [358, 109] on link "Organizations" at bounding box center [357, 109] width 82 height 20
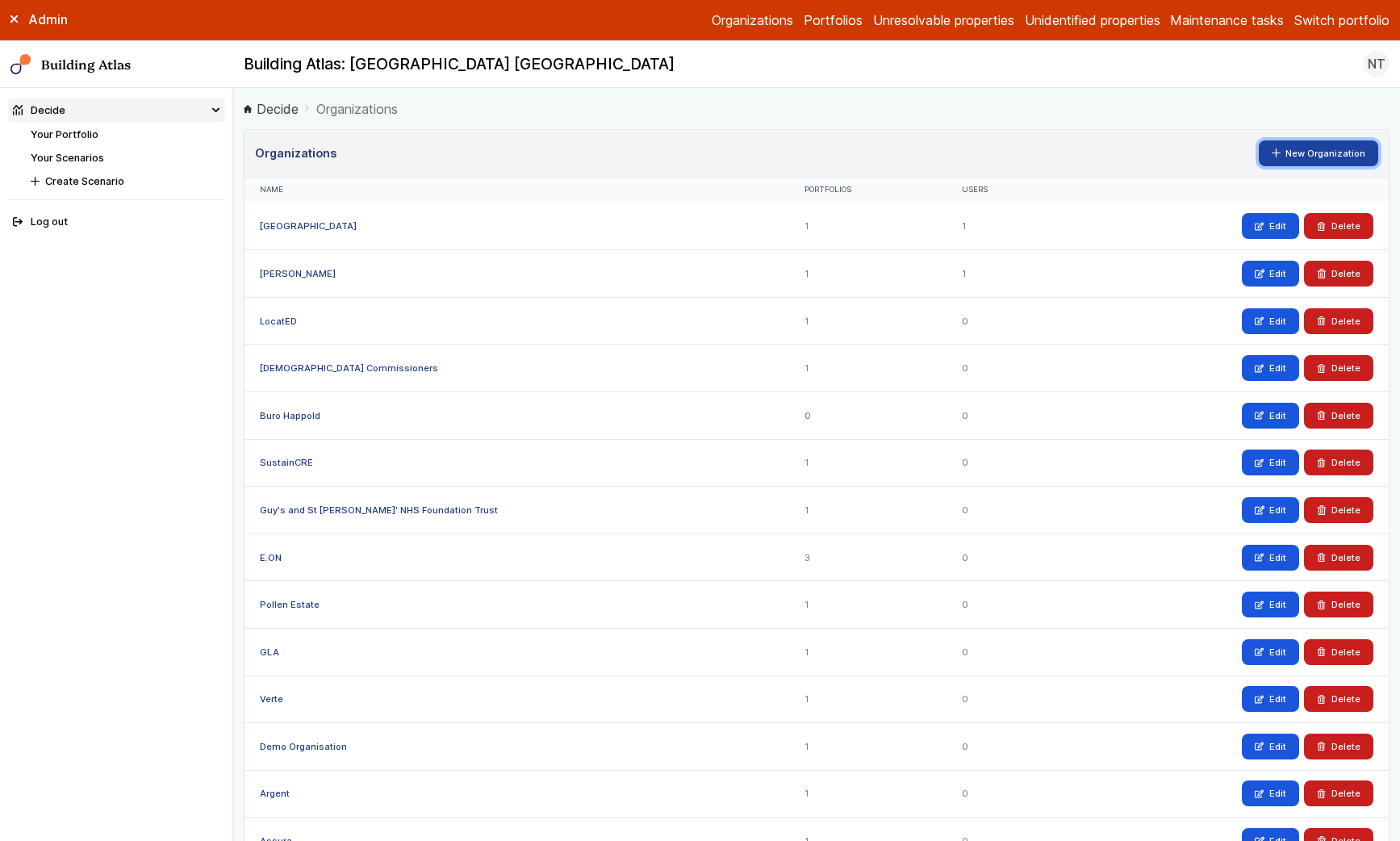
click at [1295, 142] on link "New Organization" at bounding box center [1318, 153] width 120 height 26
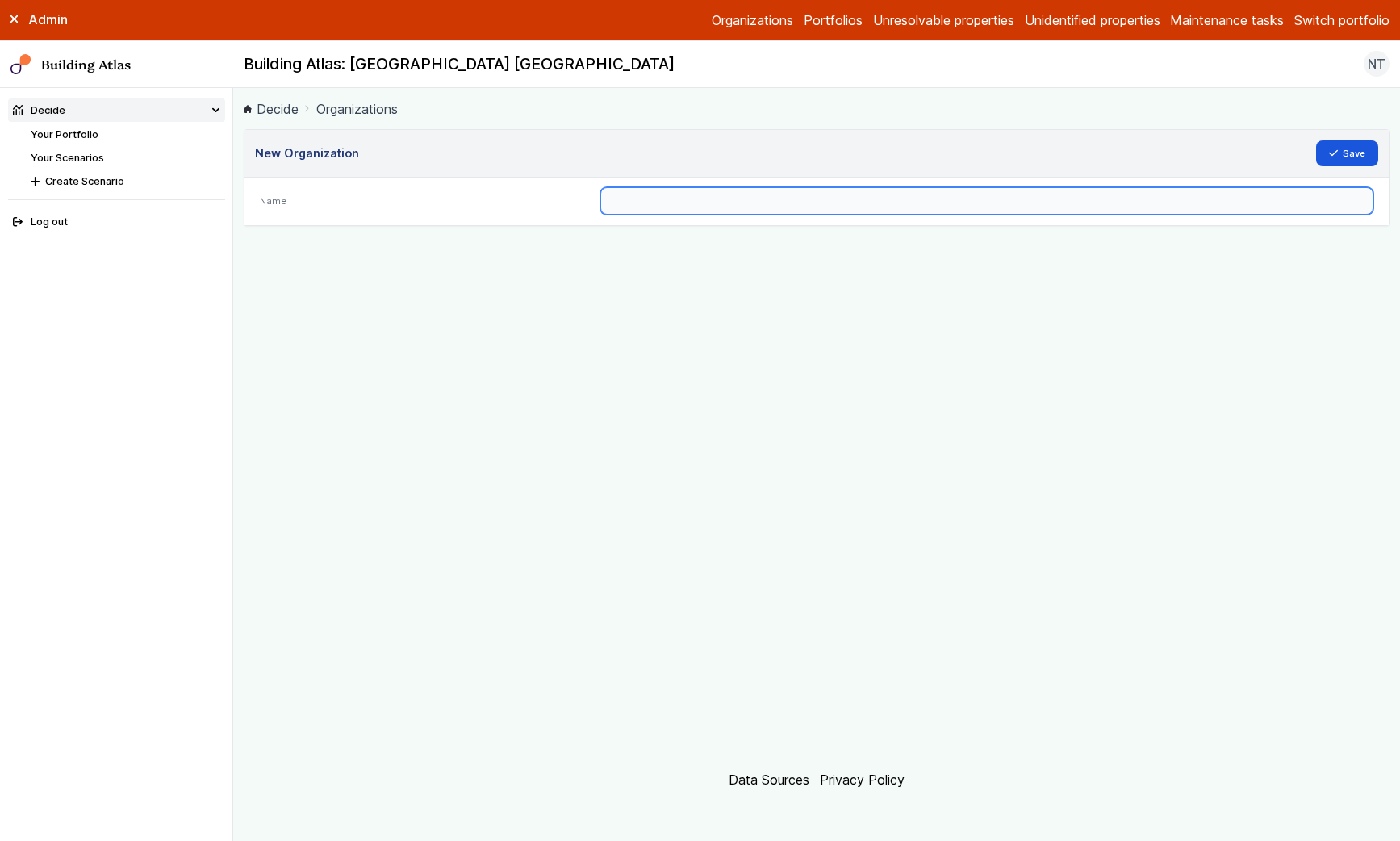
click at [960, 195] on input "text" at bounding box center [987, 201] width 773 height 28
type input "**********"
click at [1317, 140] on button "Save" at bounding box center [1348, 153] width 63 height 26
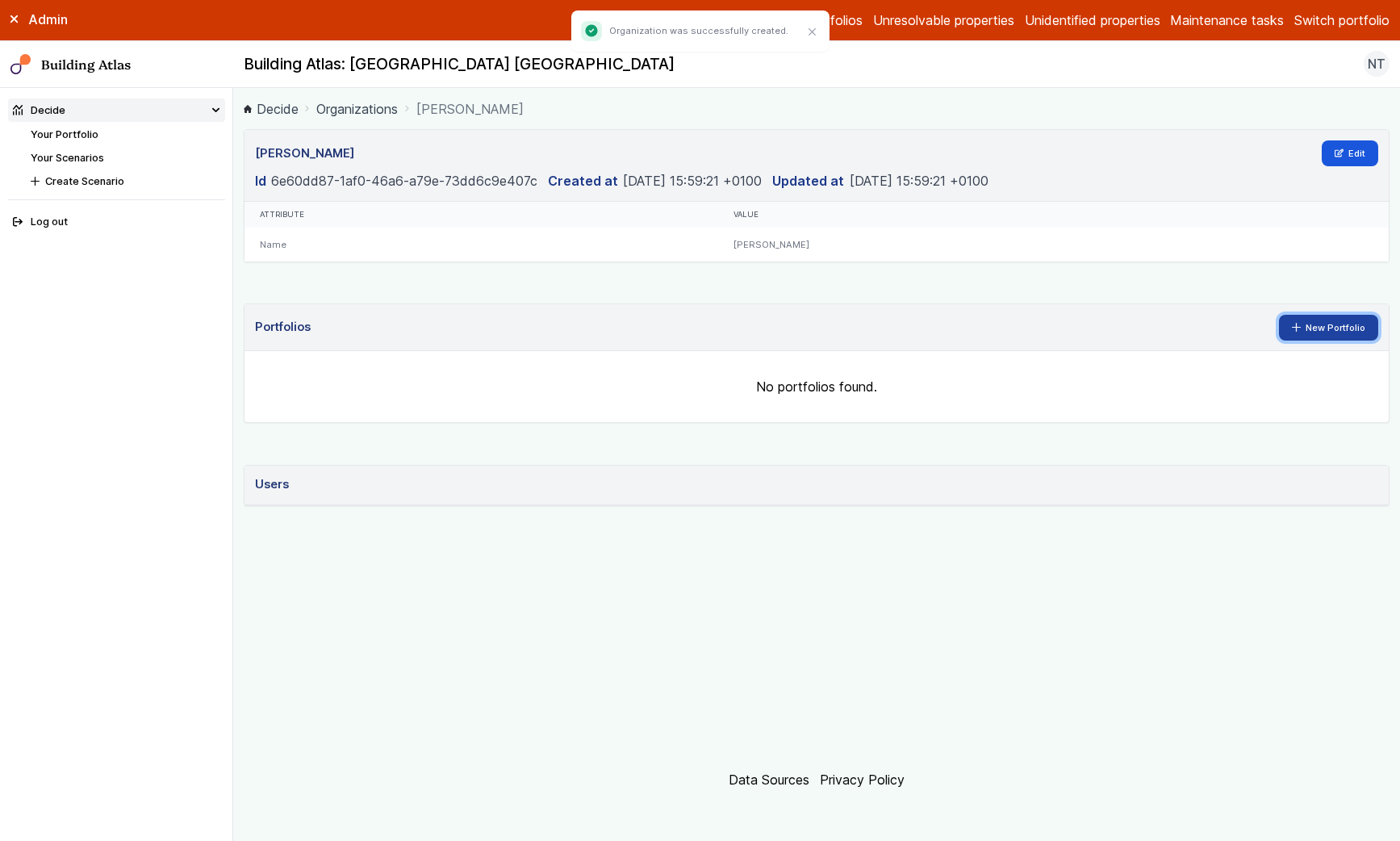
click at [1294, 331] on link "New Portfolio" at bounding box center [1329, 328] width 100 height 26
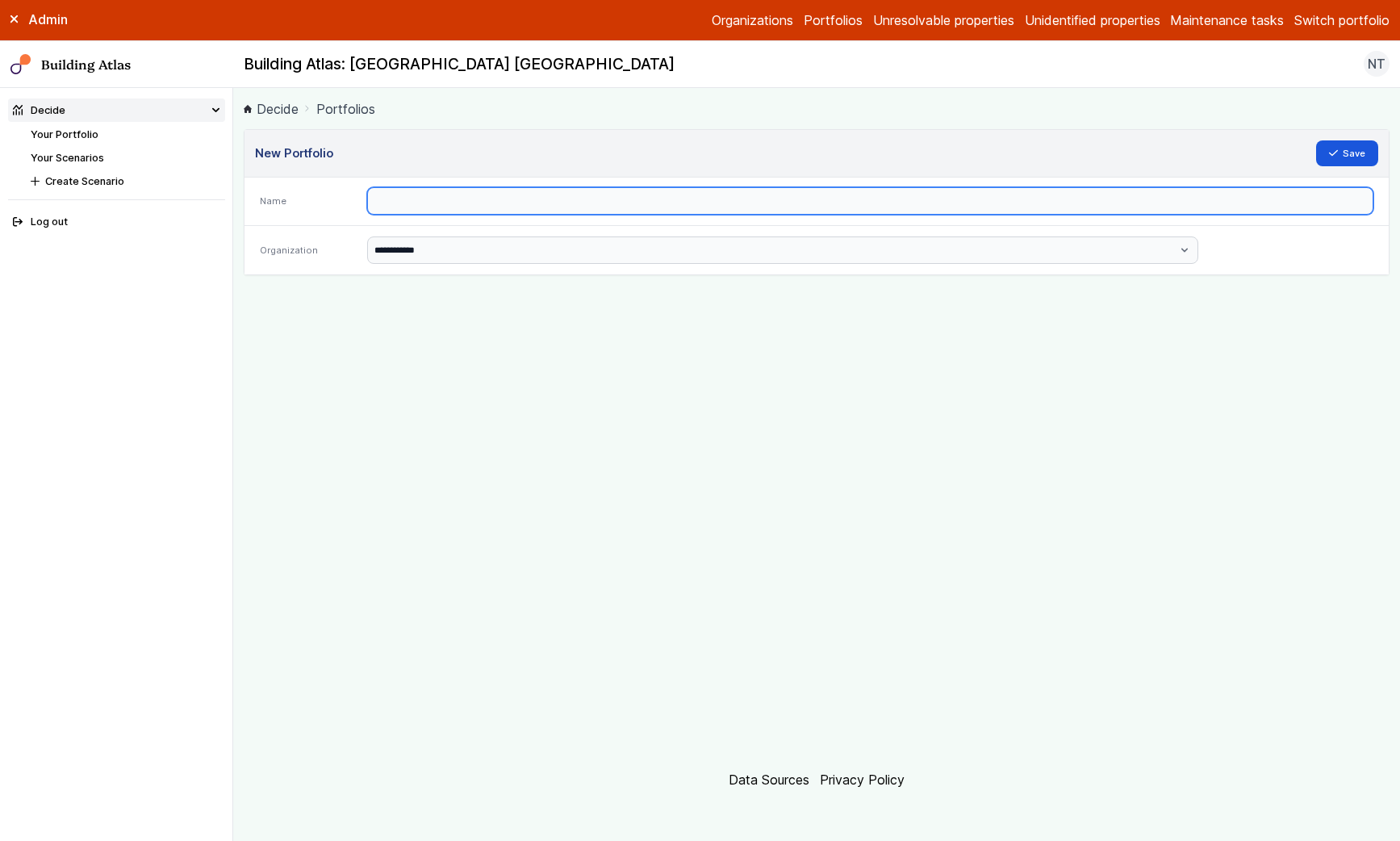
click at [640, 202] on input "text" at bounding box center [871, 201] width 1007 height 28
type input "**********"
click at [1317, 140] on button "Save" at bounding box center [1348, 153] width 63 height 26
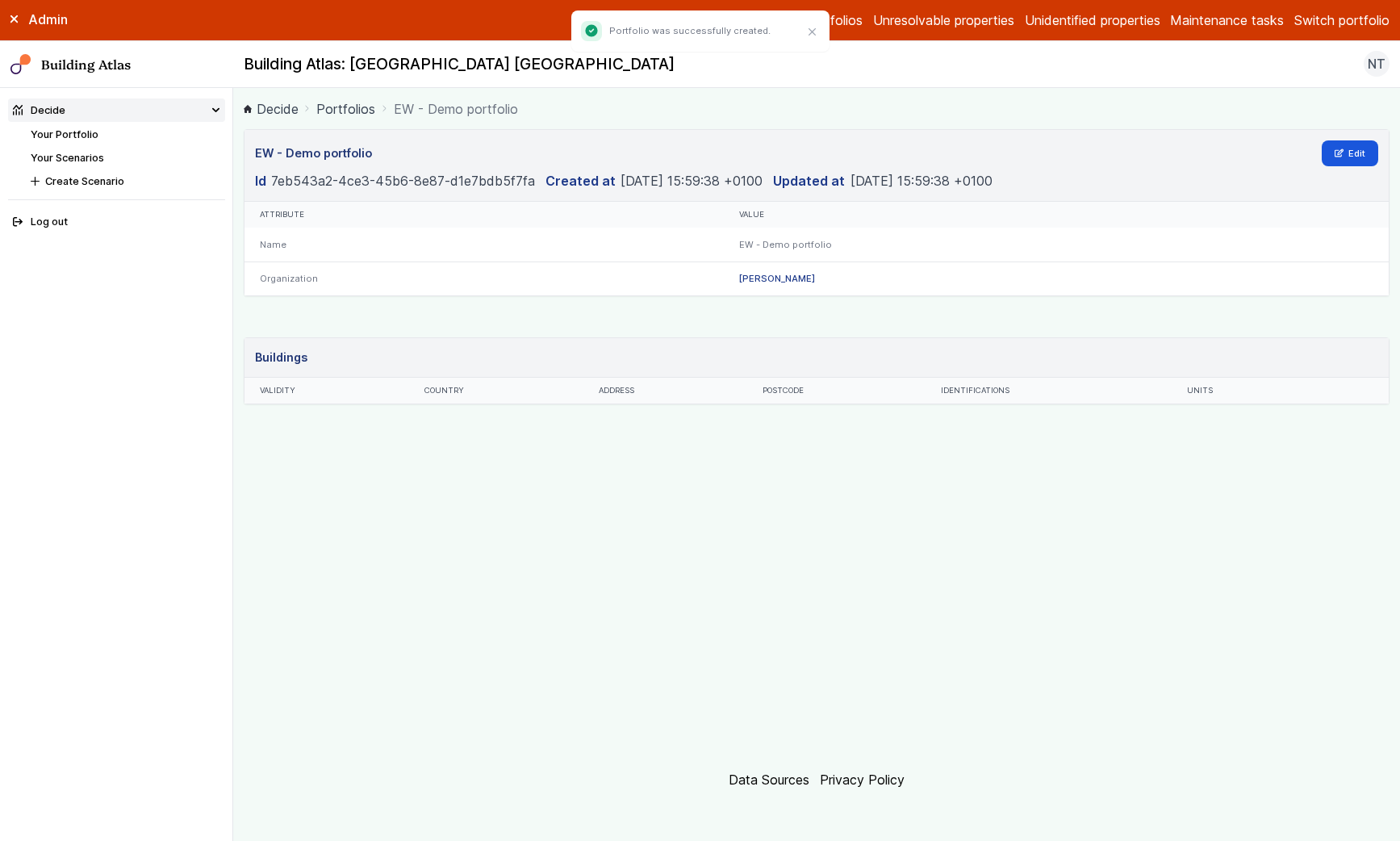
click at [352, 106] on link "Portfolios" at bounding box center [346, 109] width 59 height 20
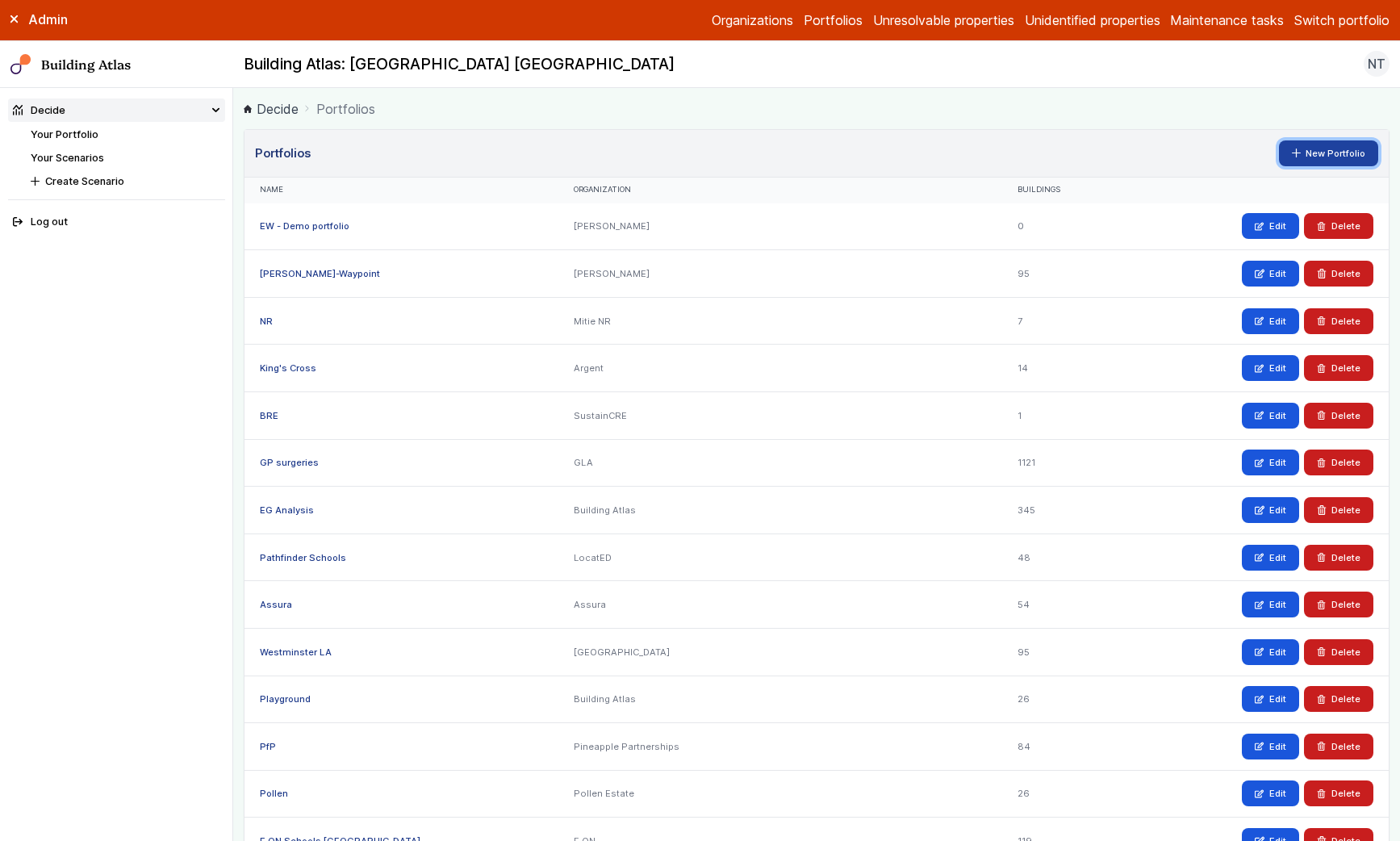
click at [1349, 152] on link "New Portfolio" at bounding box center [1329, 153] width 100 height 26
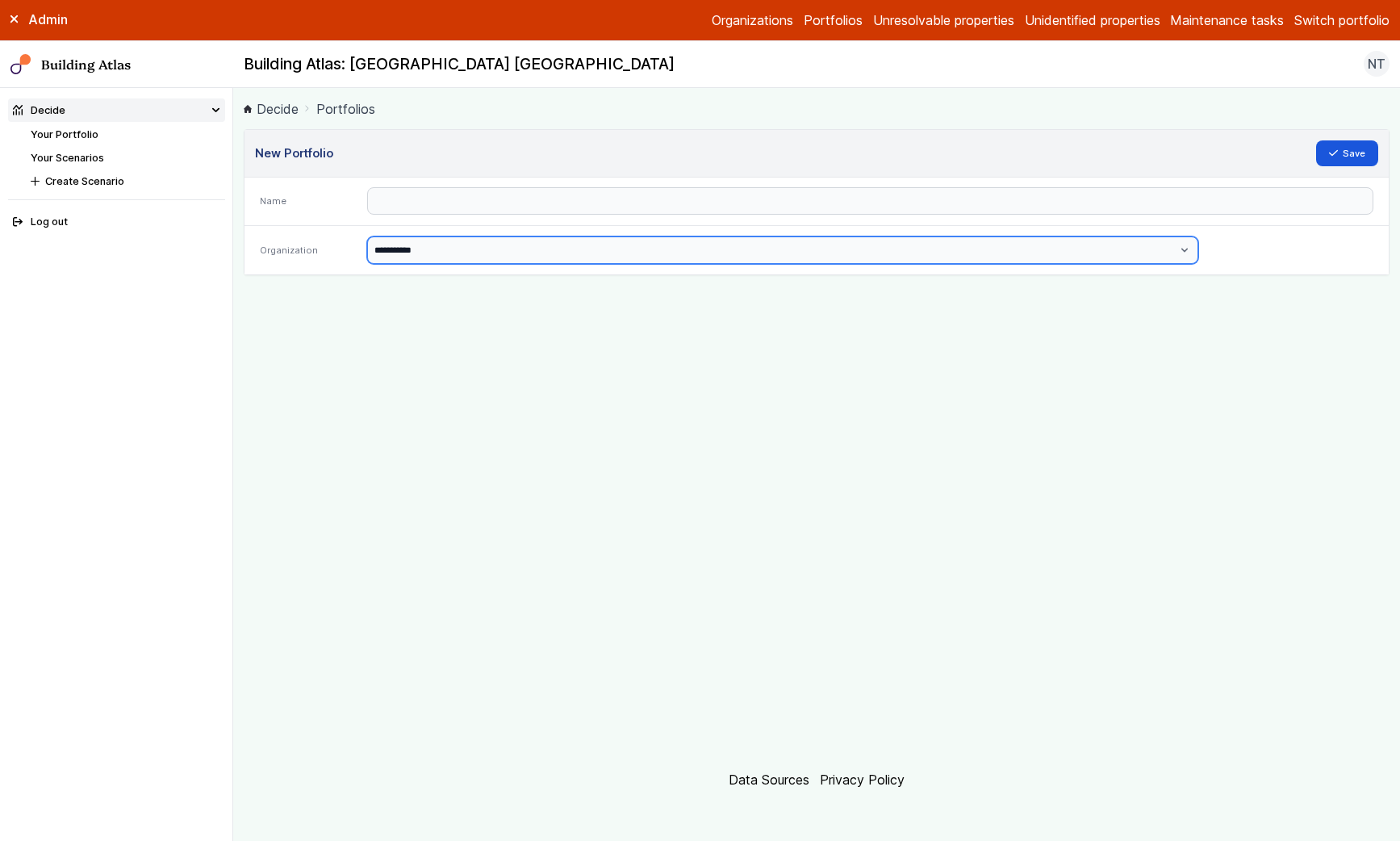
click at [919, 249] on select "**********" at bounding box center [782, 250] width 831 height 28
select select "**********"
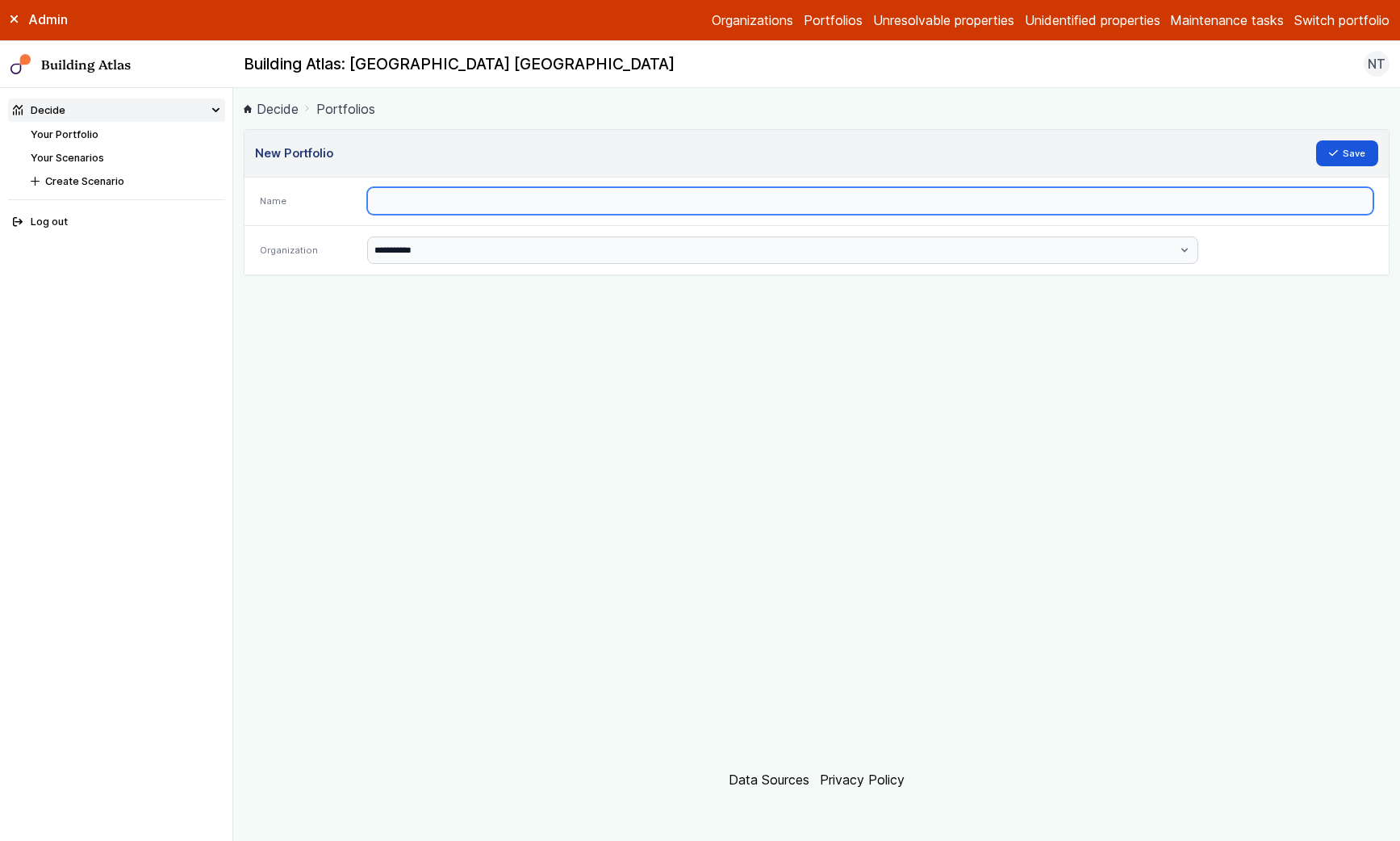
click at [817, 198] on input "text" at bounding box center [871, 201] width 1007 height 28
type input "**********"
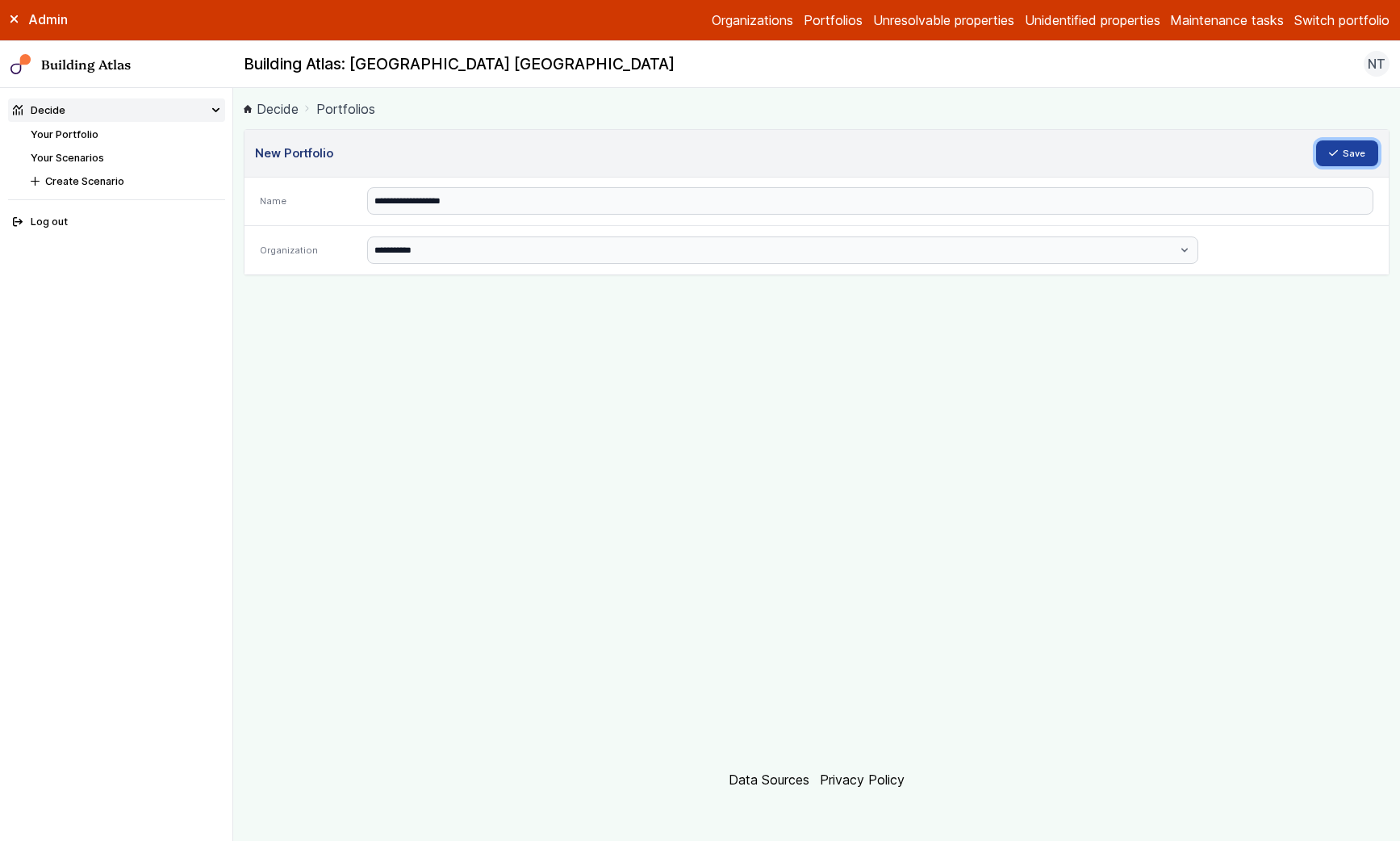
click at [1334, 150] on icon "submit" at bounding box center [1333, 153] width 9 height 9
